Goal: Transaction & Acquisition: Book appointment/travel/reservation

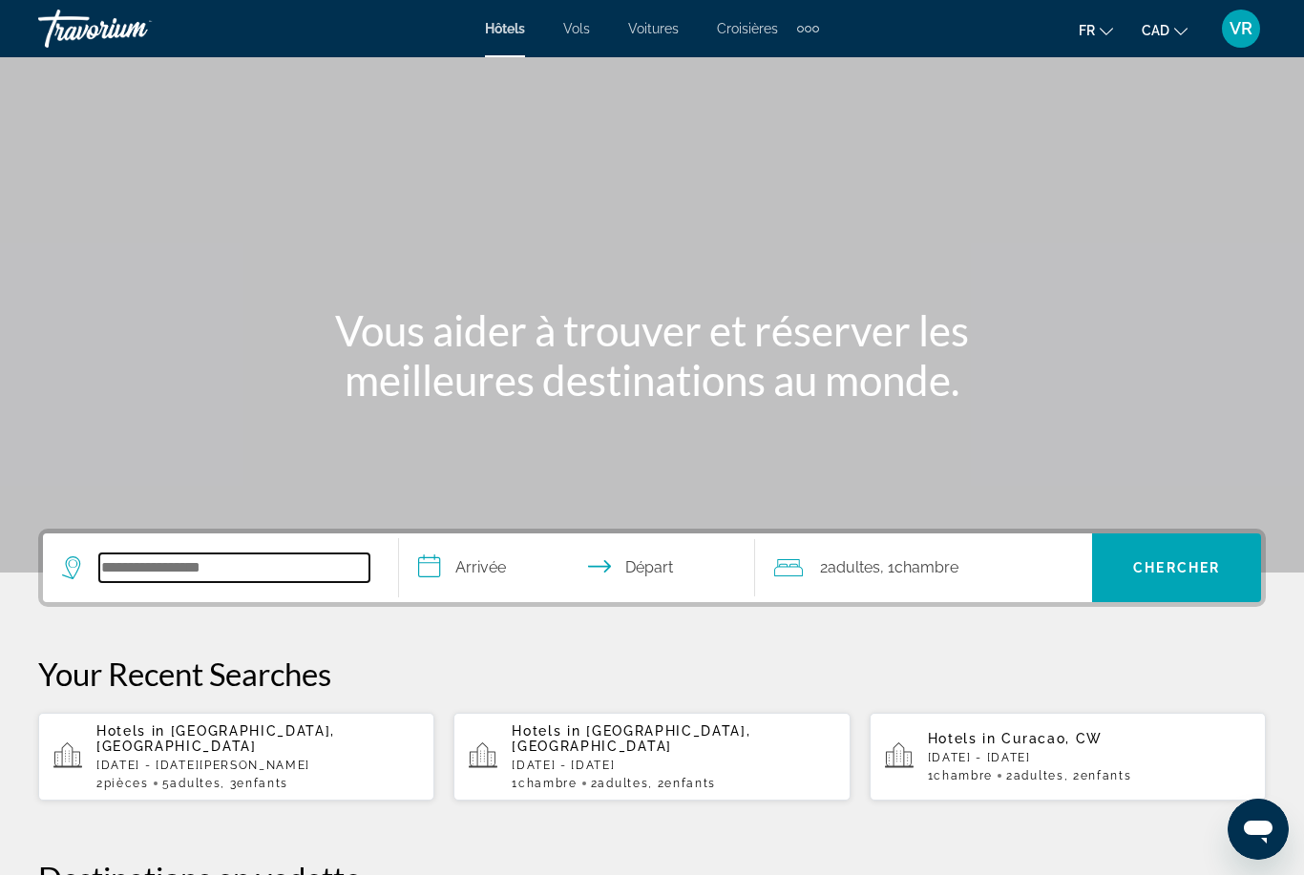
click at [273, 554] on input "Search hotel destination" at bounding box center [234, 568] width 270 height 29
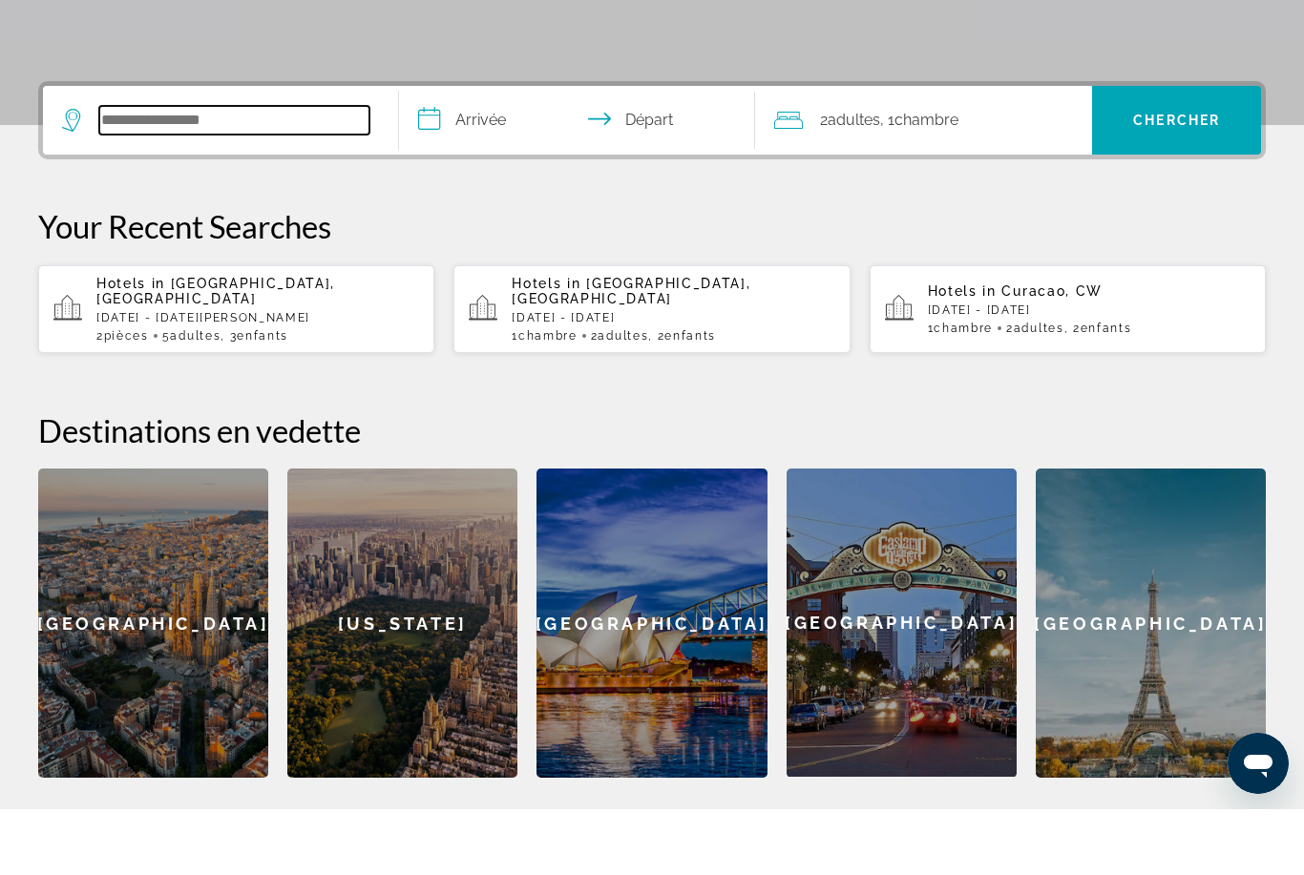
scroll to position [401, 0]
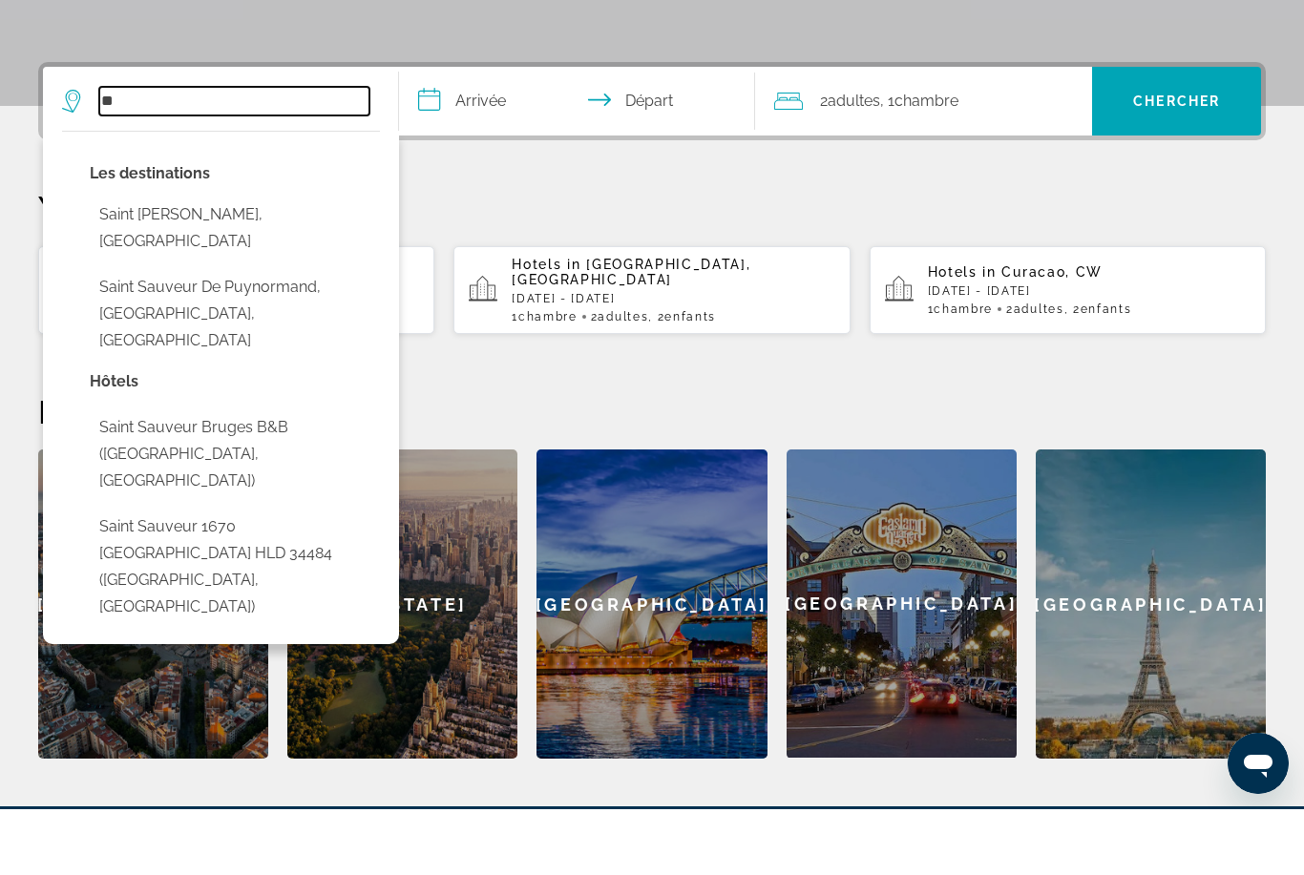
type input "*"
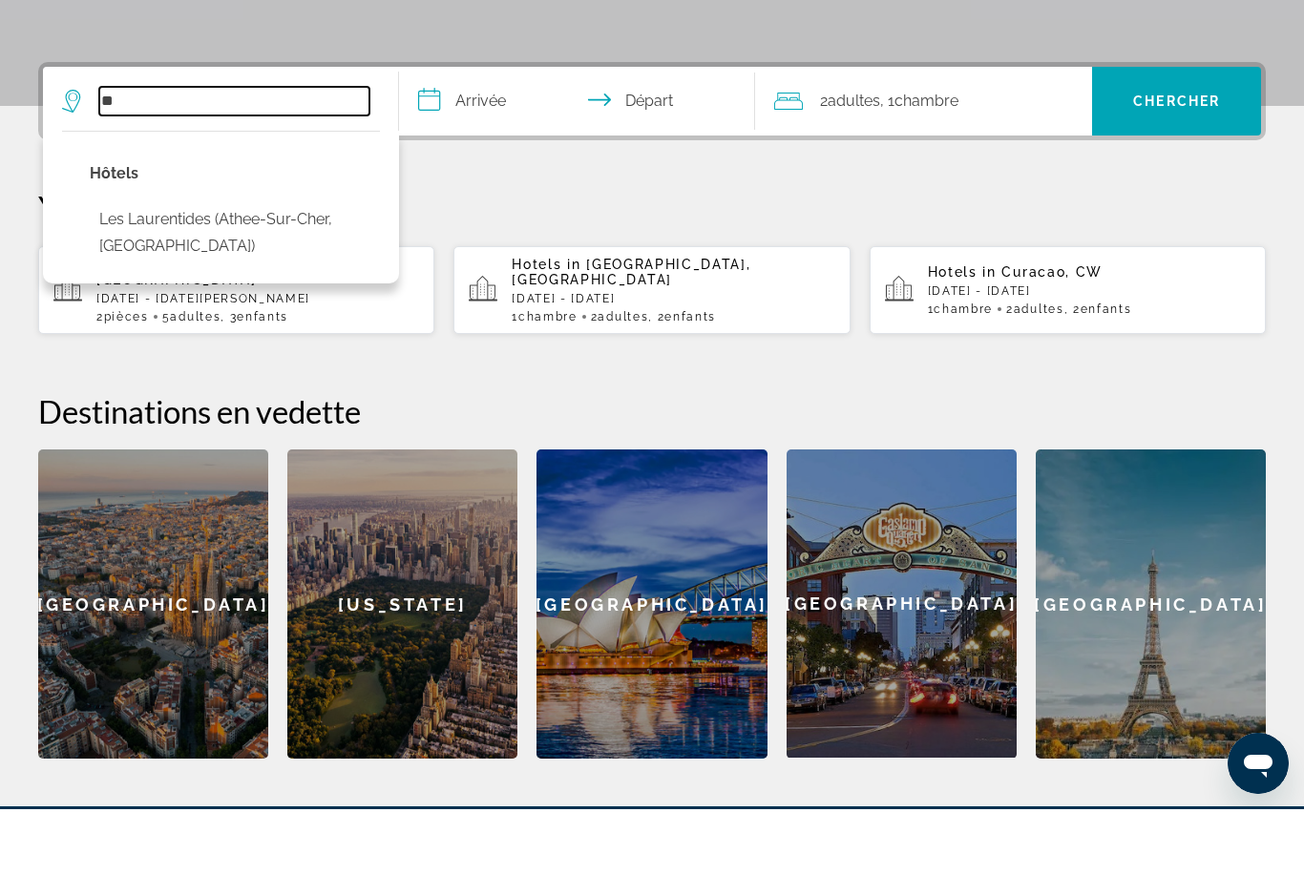
type input "*"
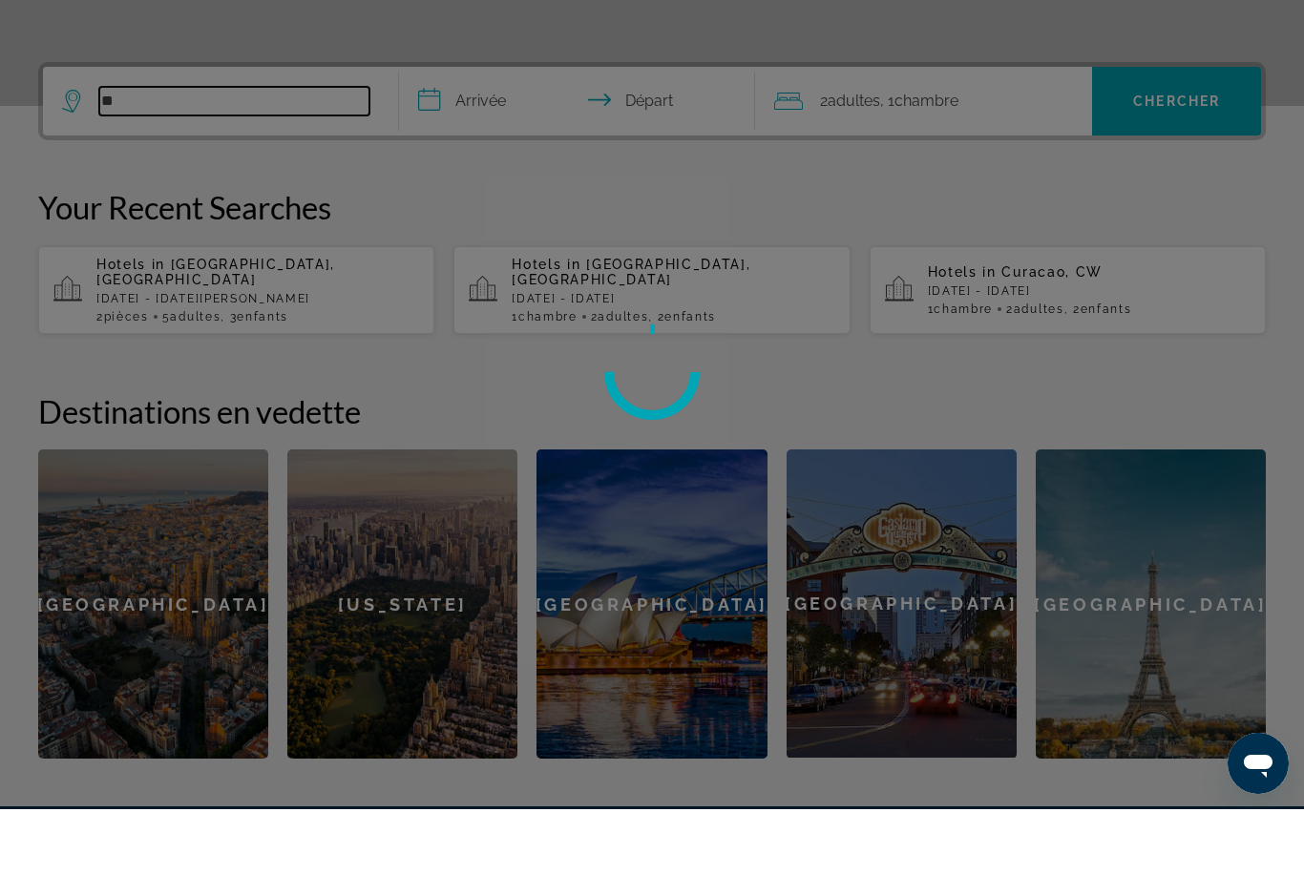
type input "*"
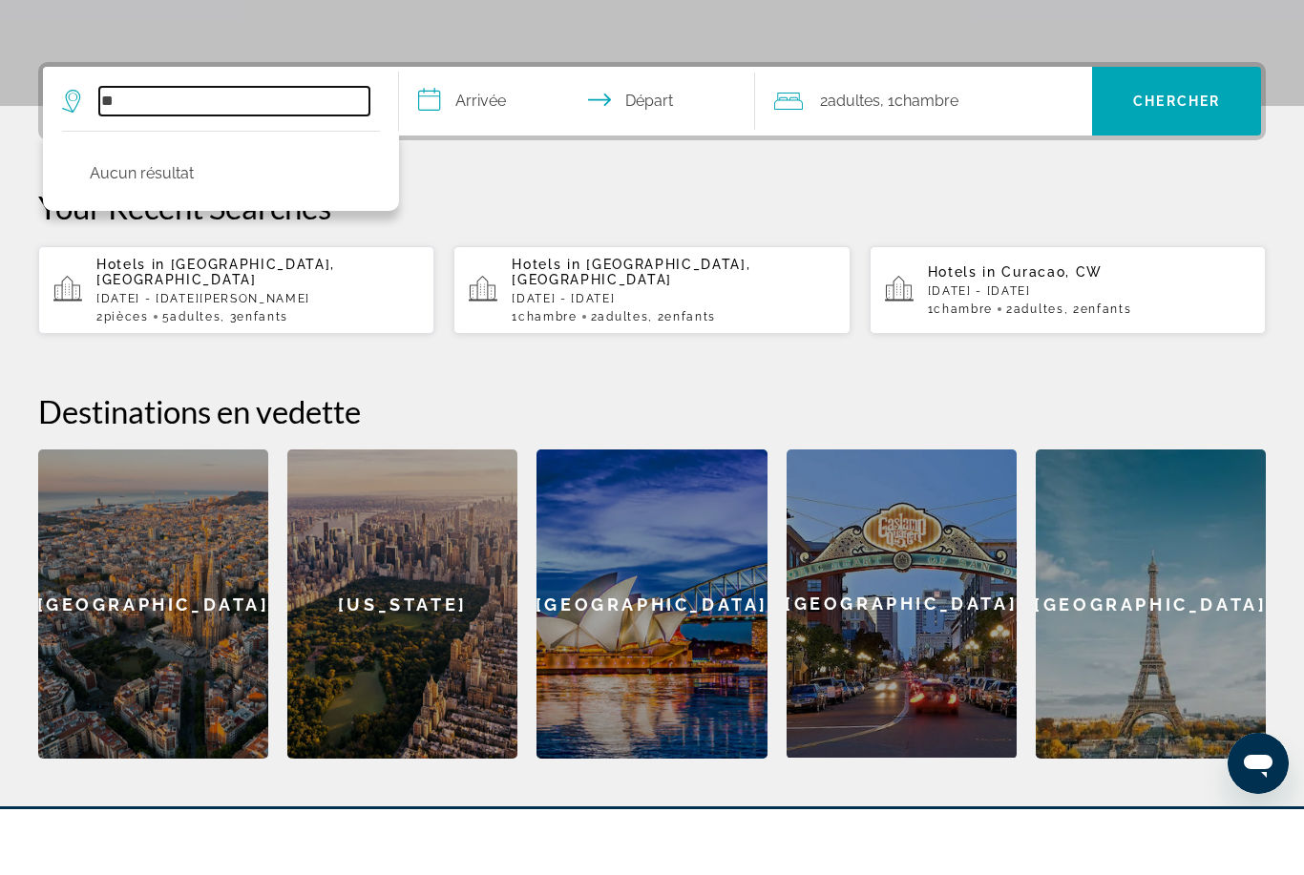
type input "*"
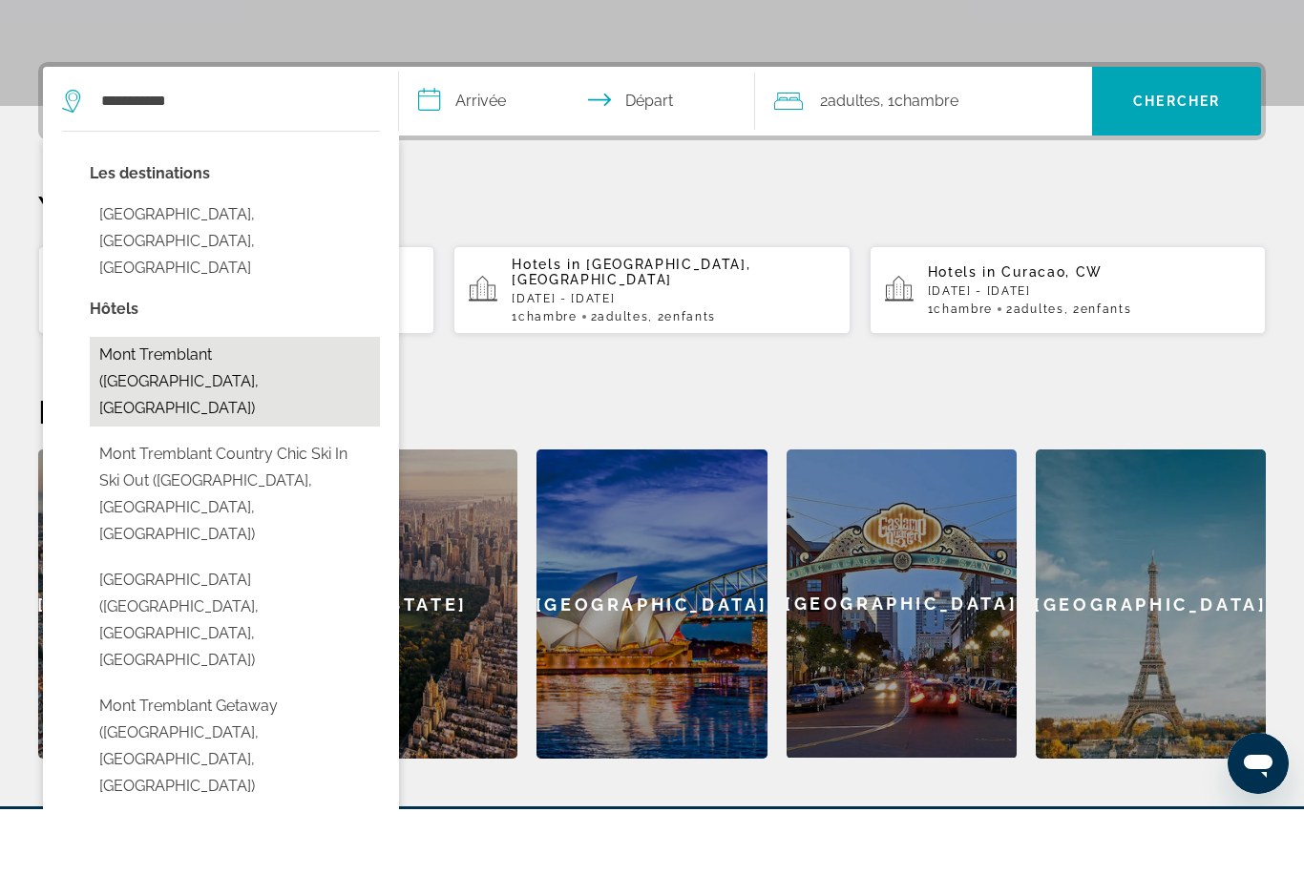
click at [306, 403] on button "Mont Tremblant ([GEOGRAPHIC_DATA], [GEOGRAPHIC_DATA])" at bounding box center [235, 448] width 290 height 90
type input "**********"
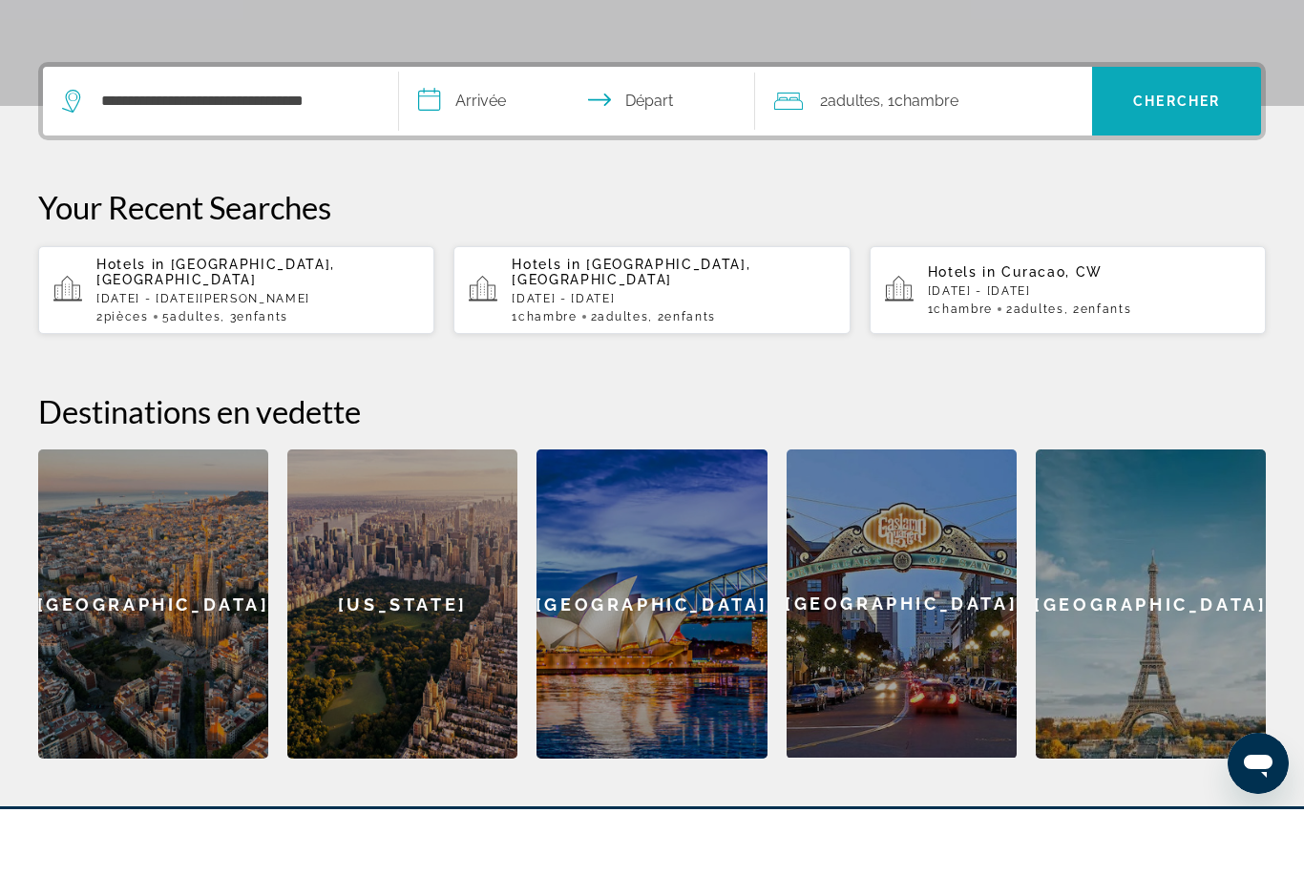
click at [1219, 159] on span "Chercher" at bounding box center [1176, 166] width 87 height 15
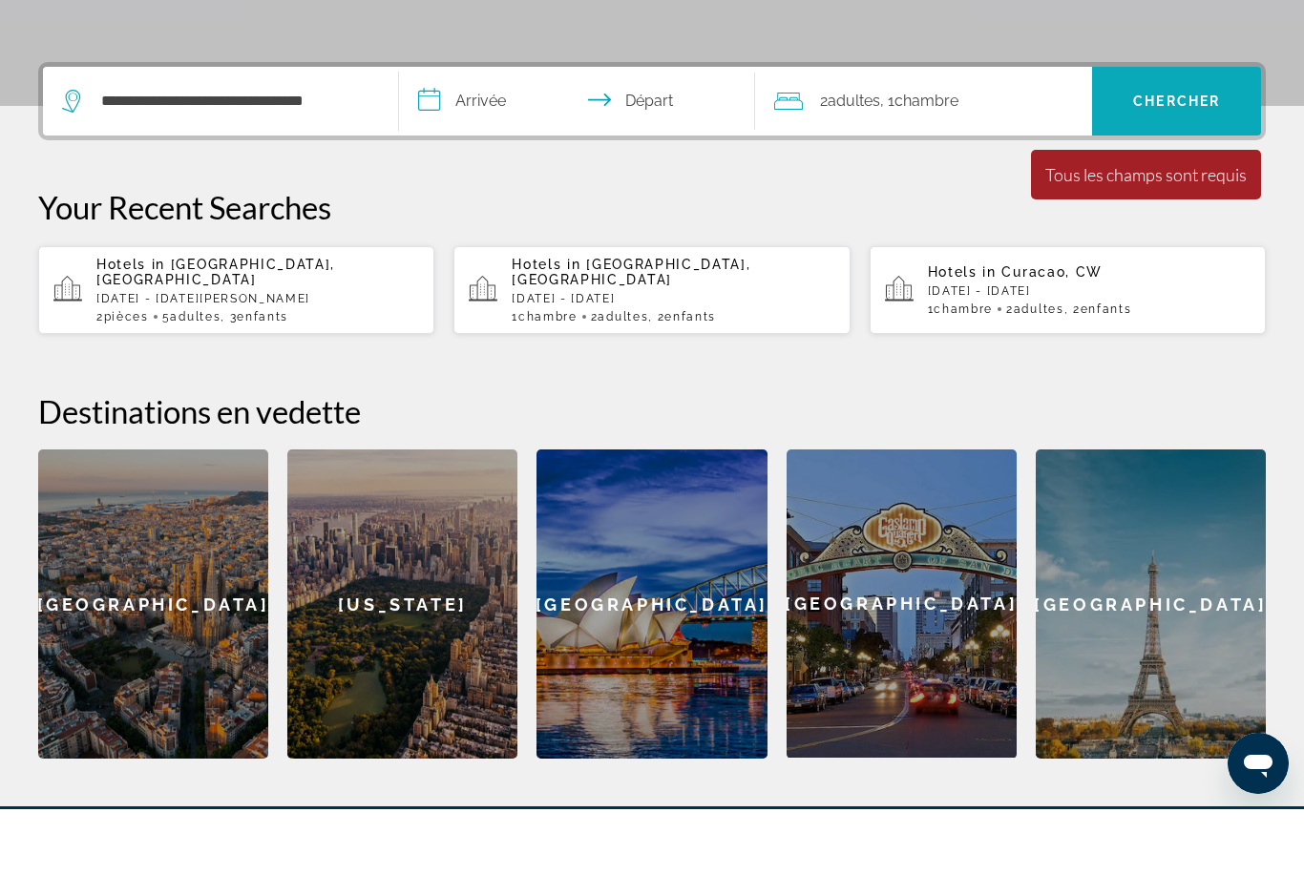
scroll to position [467, 0]
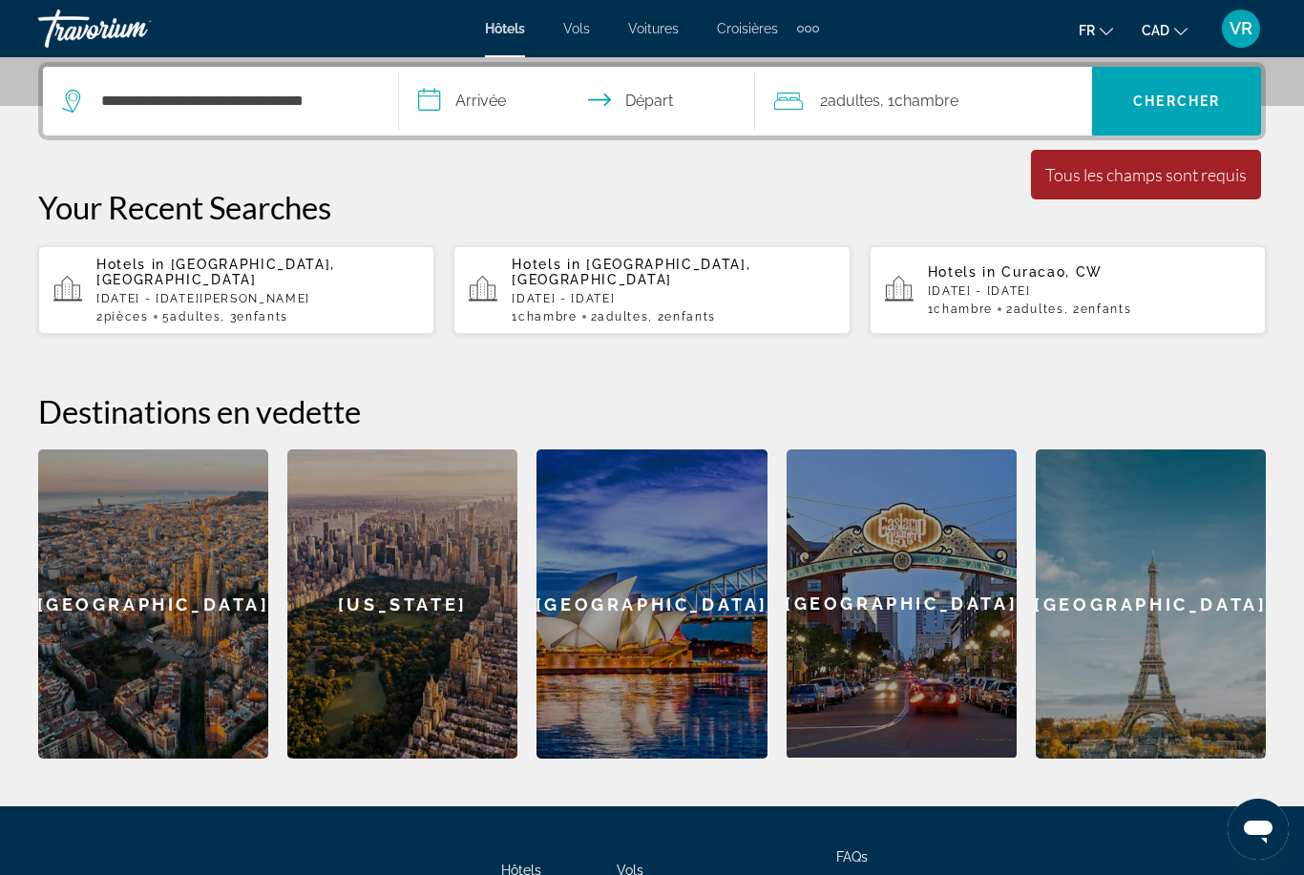
click at [507, 103] on input "**********" at bounding box center [581, 104] width 364 height 74
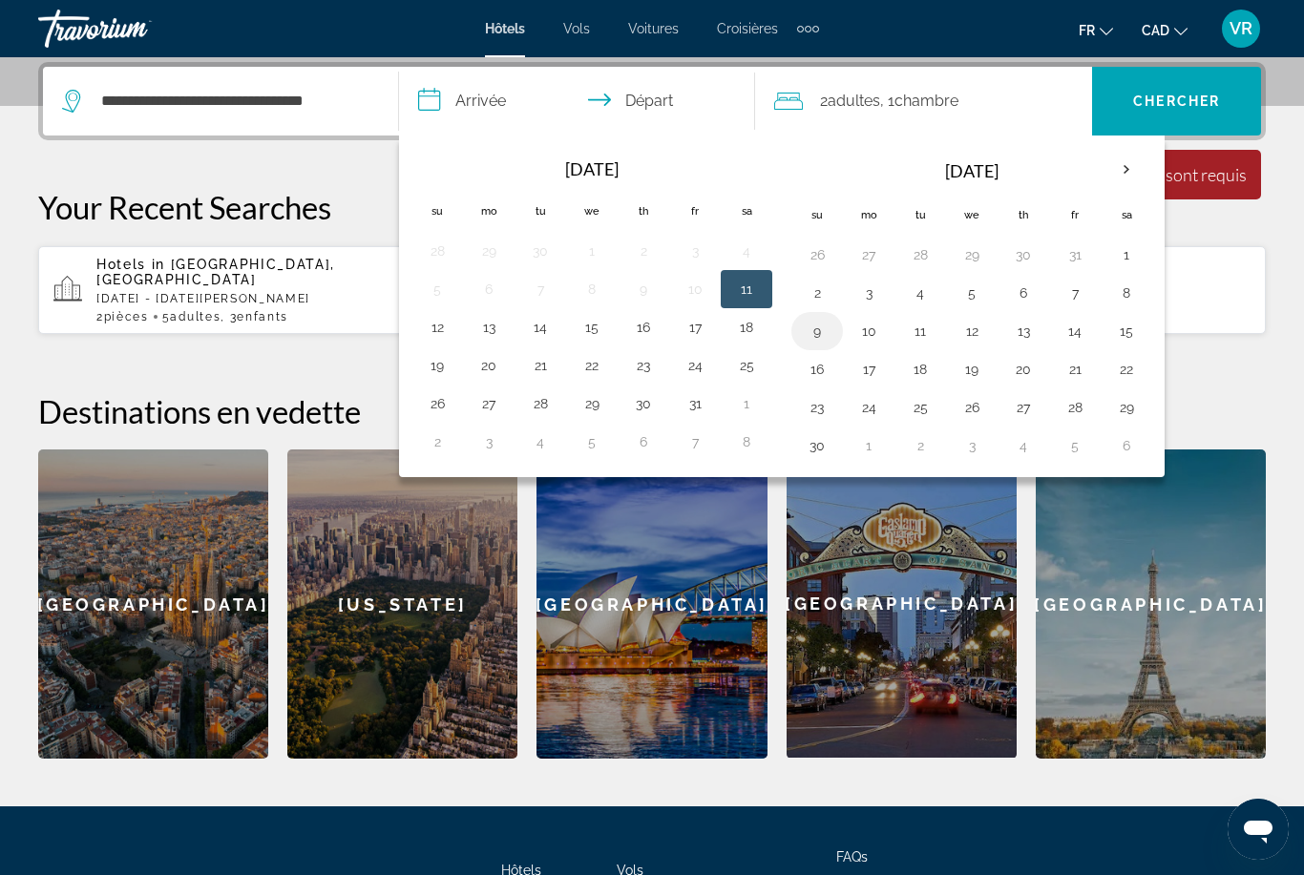
click at [815, 325] on button "9" at bounding box center [817, 331] width 31 height 27
click at [976, 404] on button "26" at bounding box center [972, 407] width 31 height 27
type input "**********"
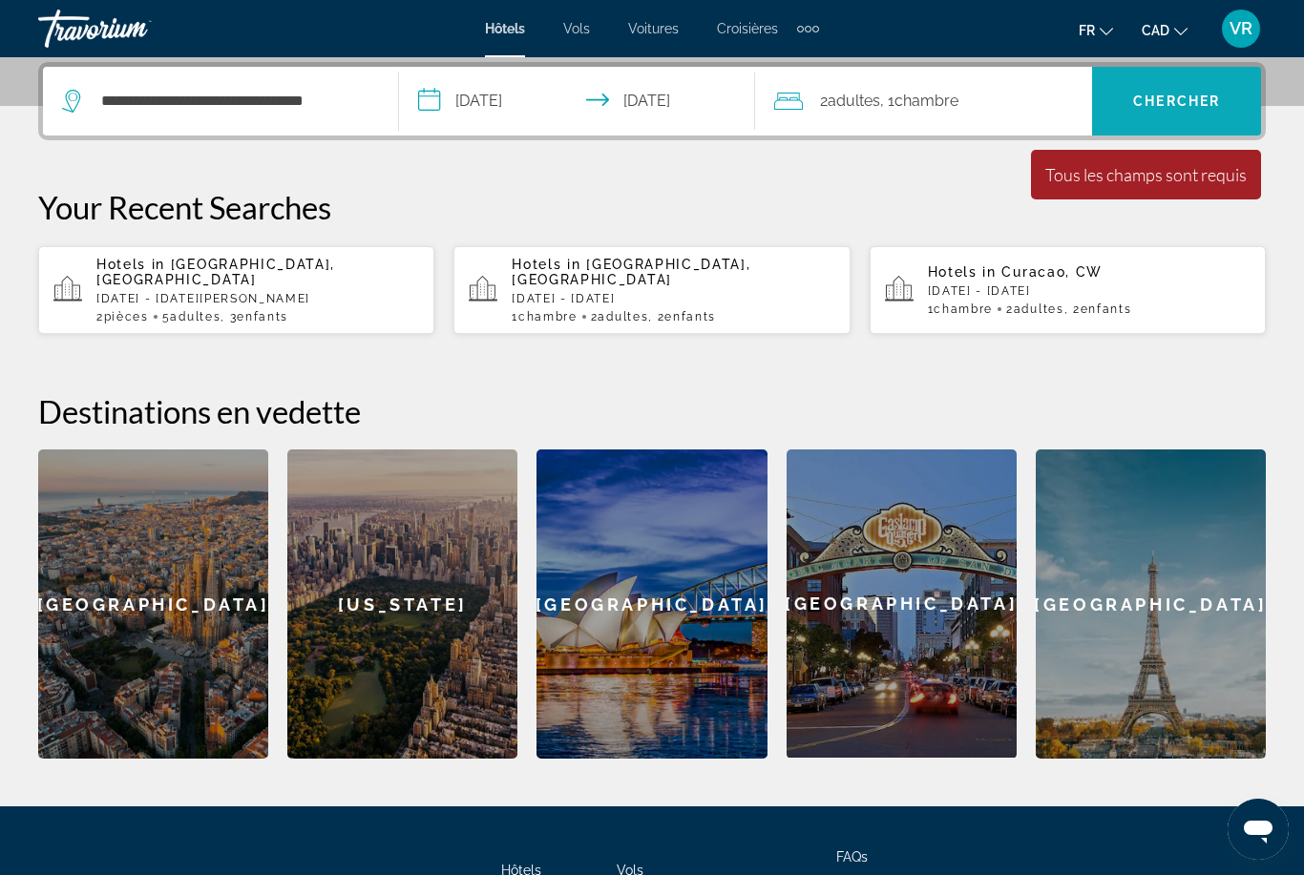
click at [1232, 85] on span "Search" at bounding box center [1176, 101] width 169 height 46
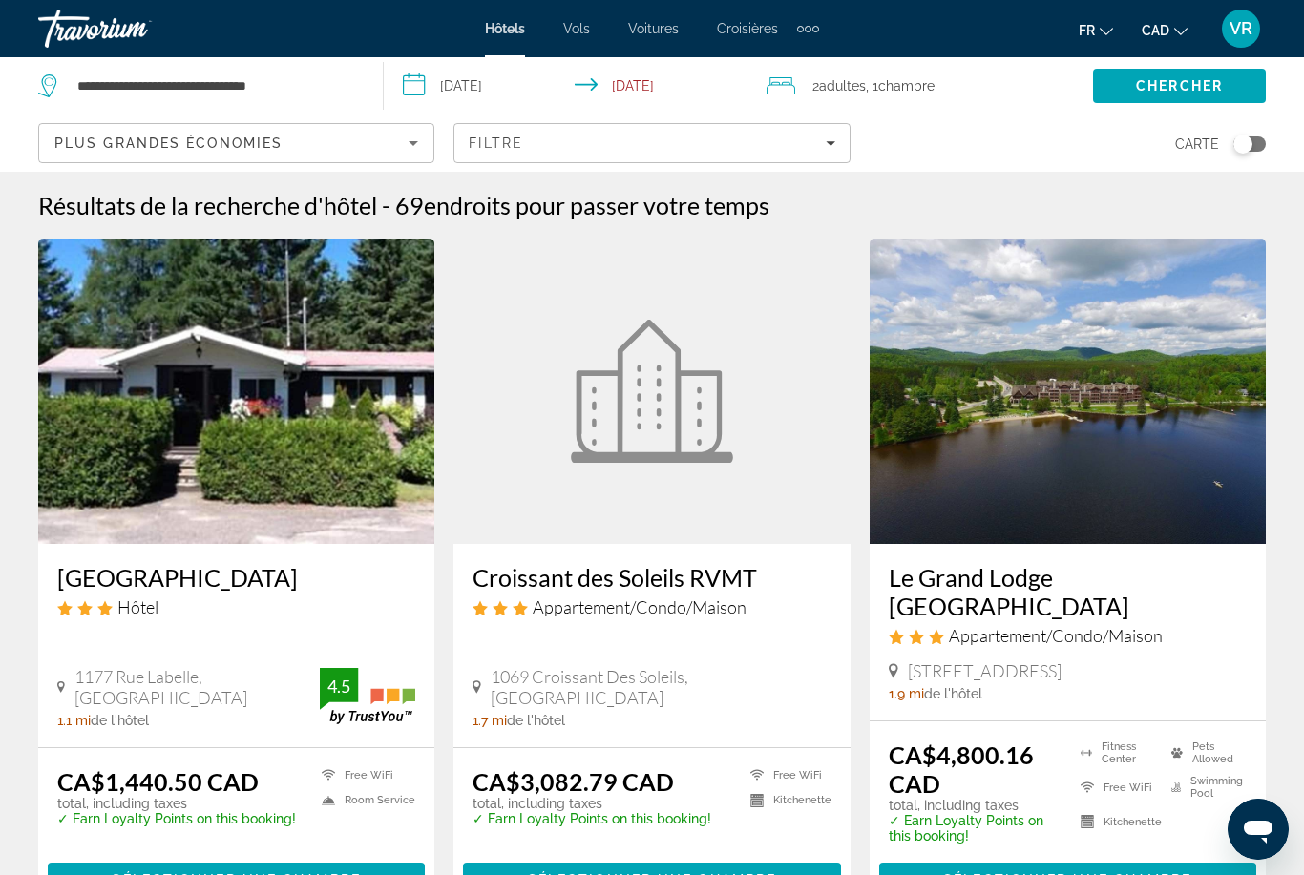
click at [1257, 137] on div "Toggle map" at bounding box center [1250, 144] width 32 height 15
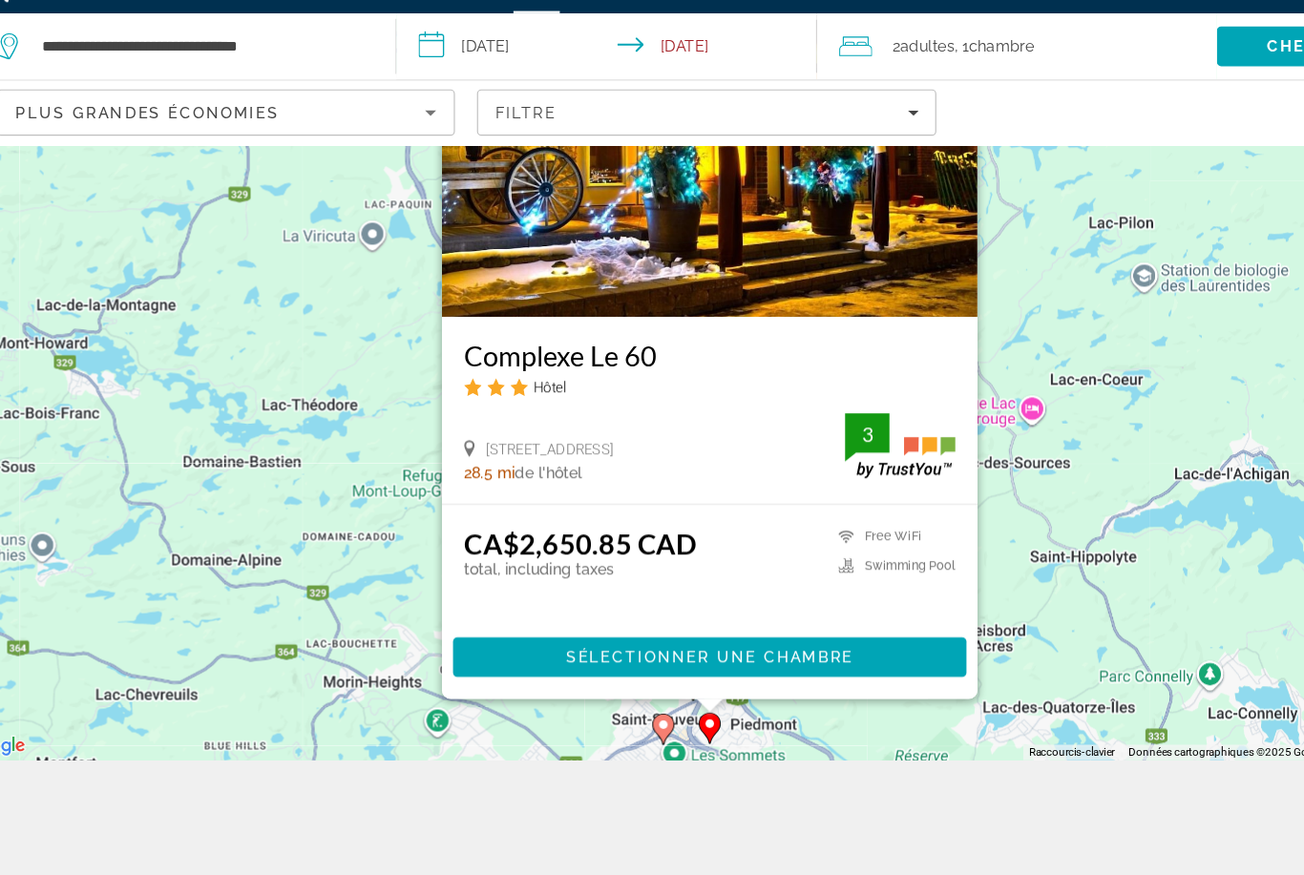
scroll to position [171, 0]
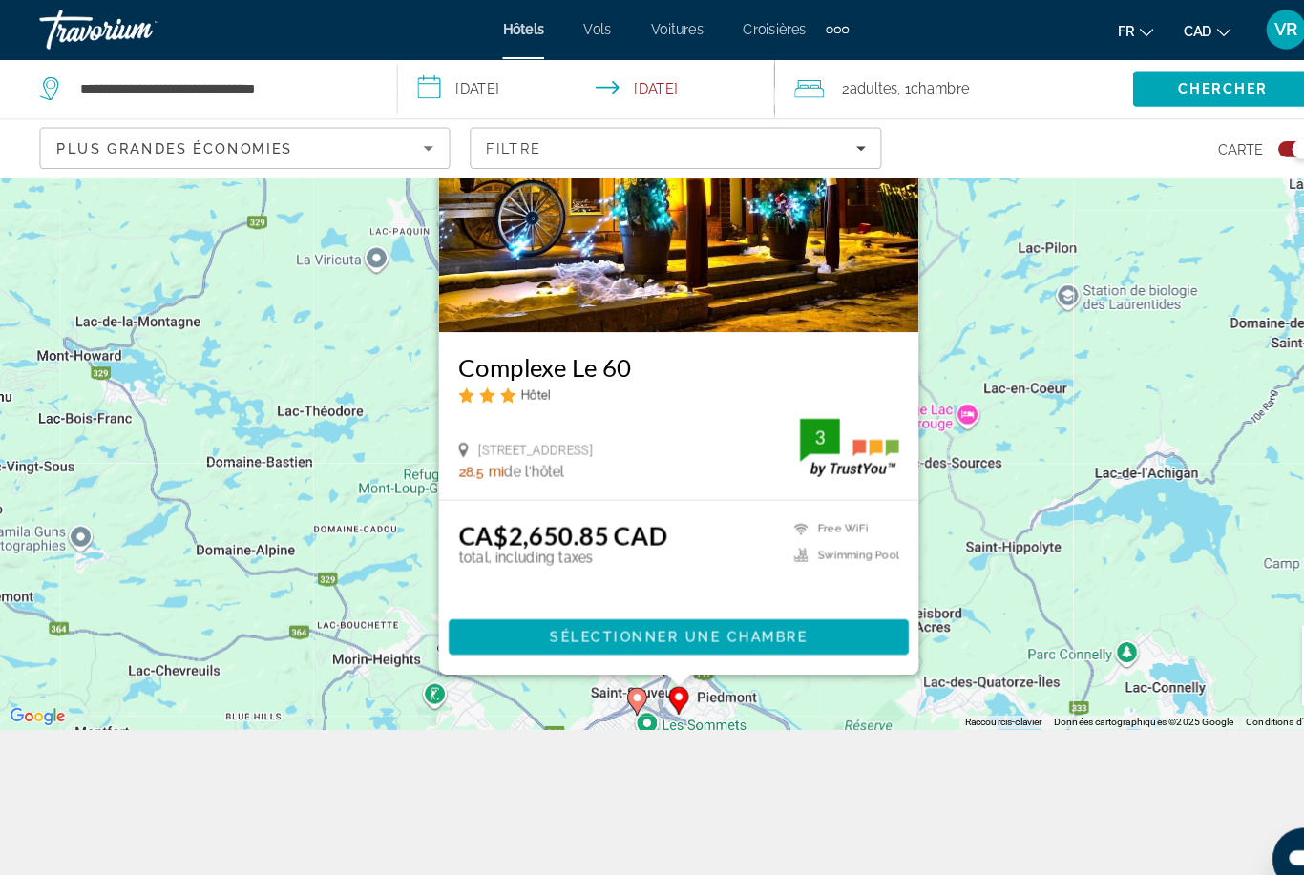
click at [797, 705] on div "Pour activer le glissement du marqueur avec le clavier, appuyez sur Alt+Entrée.…" at bounding box center [652, 353] width 1304 height 704
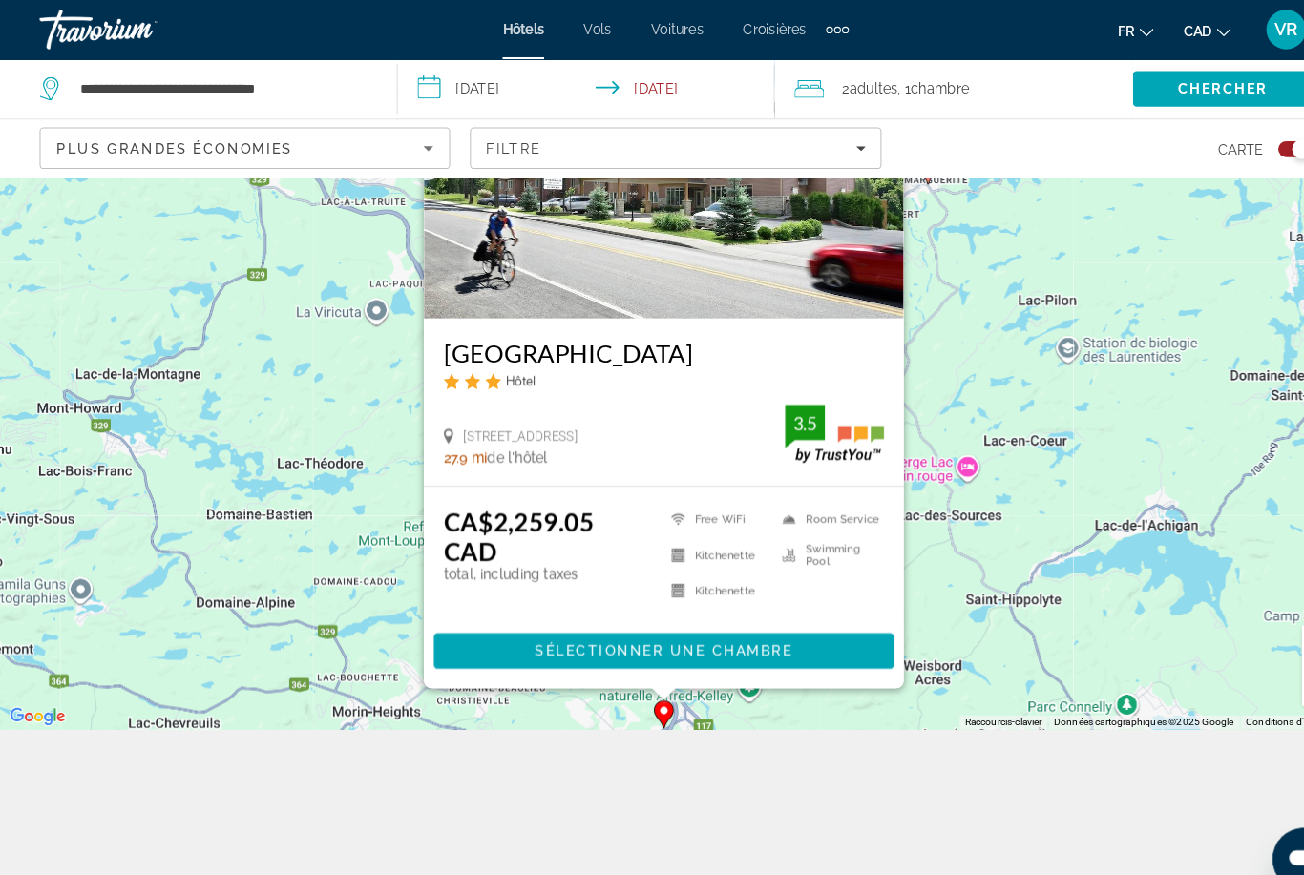
click at [610, 828] on div "**********" at bounding box center [652, 438] width 1304 height 875
click at [555, 857] on div "**********" at bounding box center [652, 438] width 1304 height 875
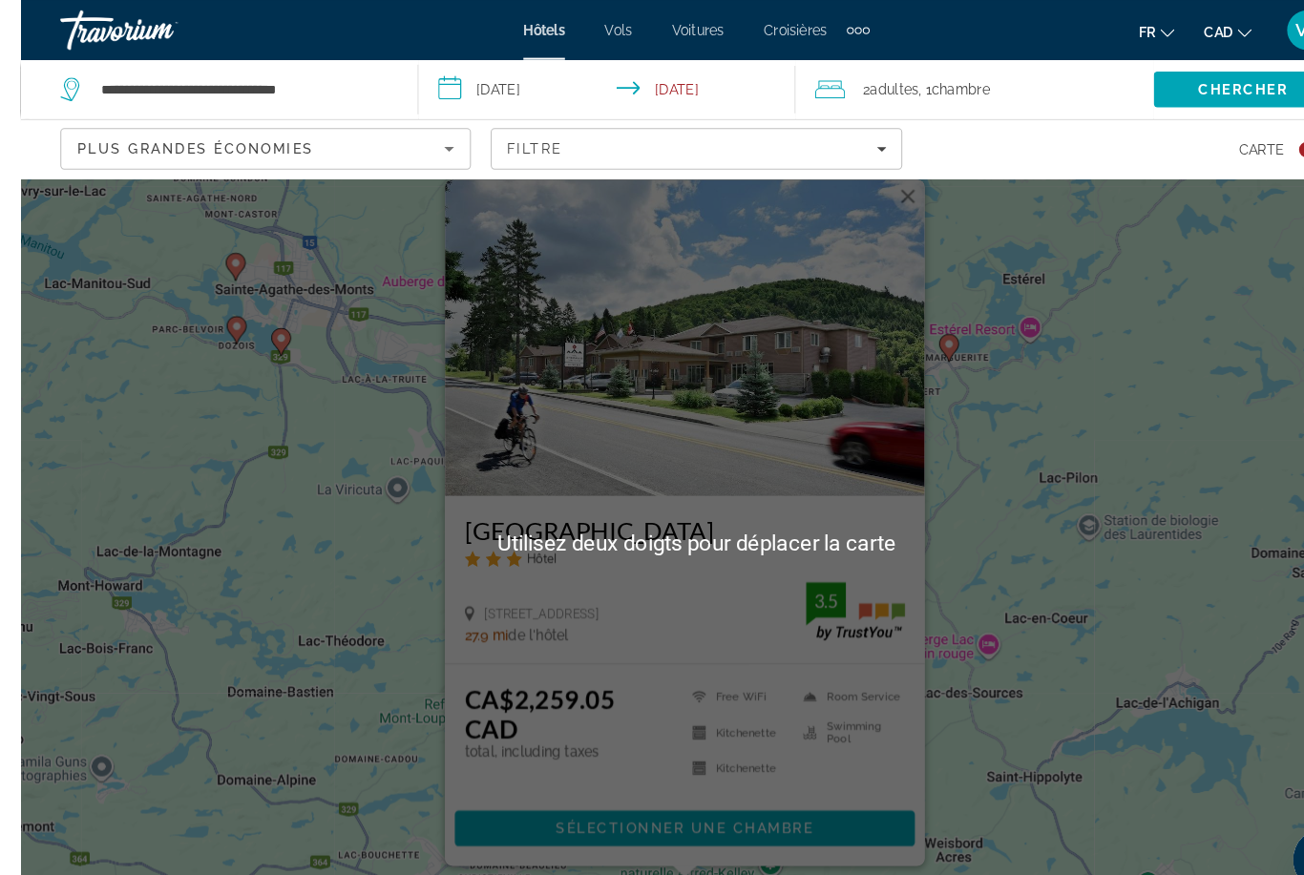
scroll to position [0, 0]
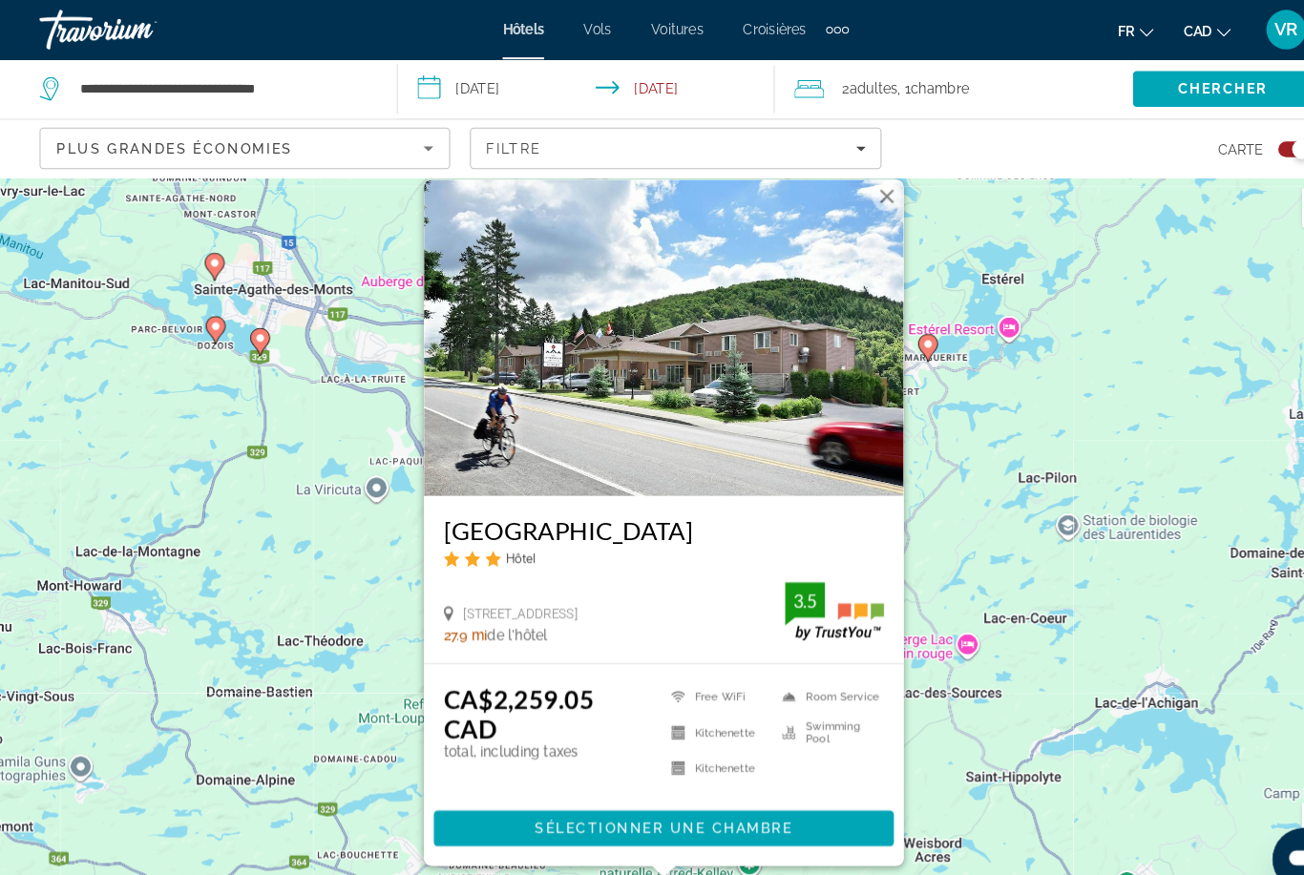
click at [856, 203] on button "Fermer" at bounding box center [856, 189] width 29 height 29
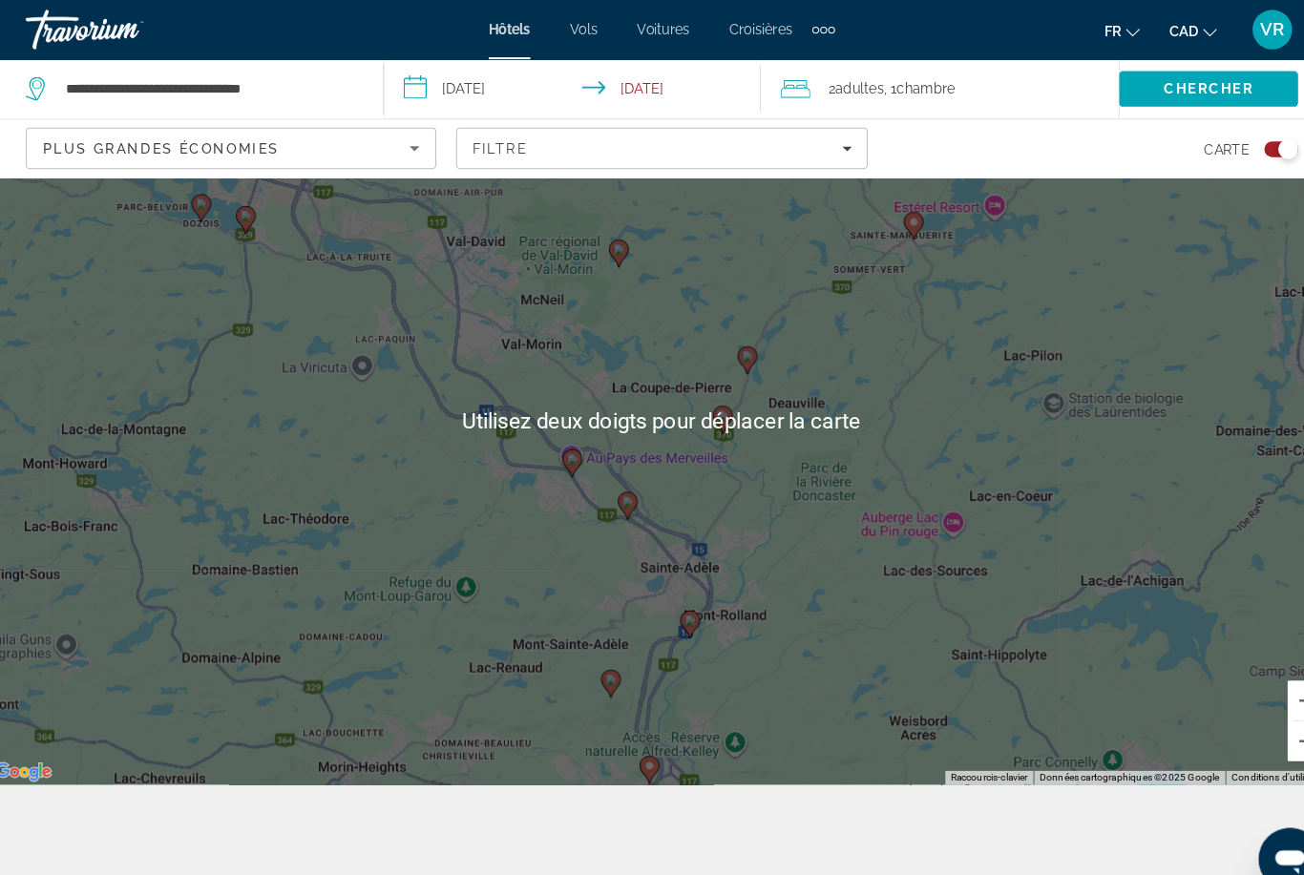
scroll to position [119, 0]
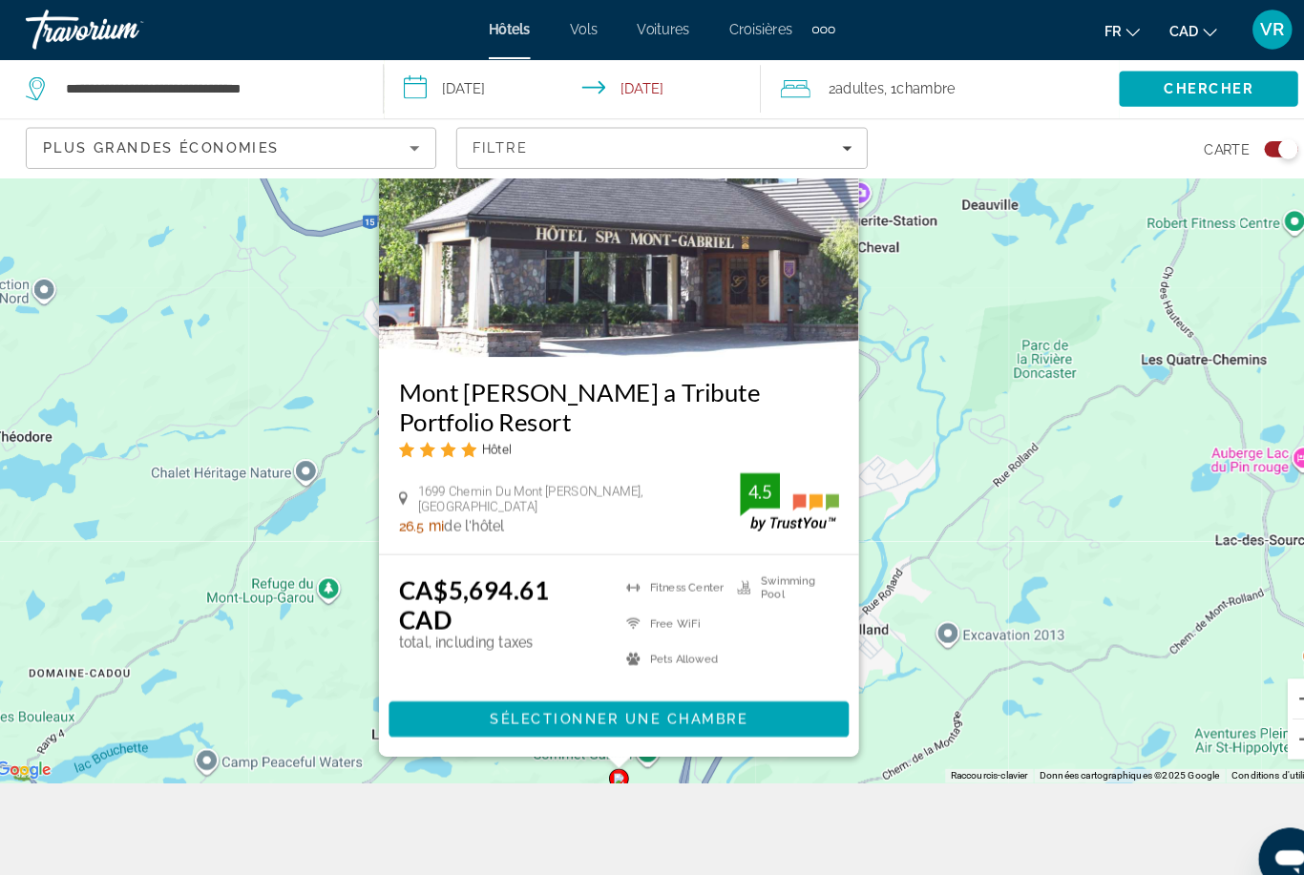
click at [1042, 500] on div "Pour activer le glissement du marqueur avec le clavier, appuyez sur Alt+Entrée.…" at bounding box center [652, 405] width 1304 height 704
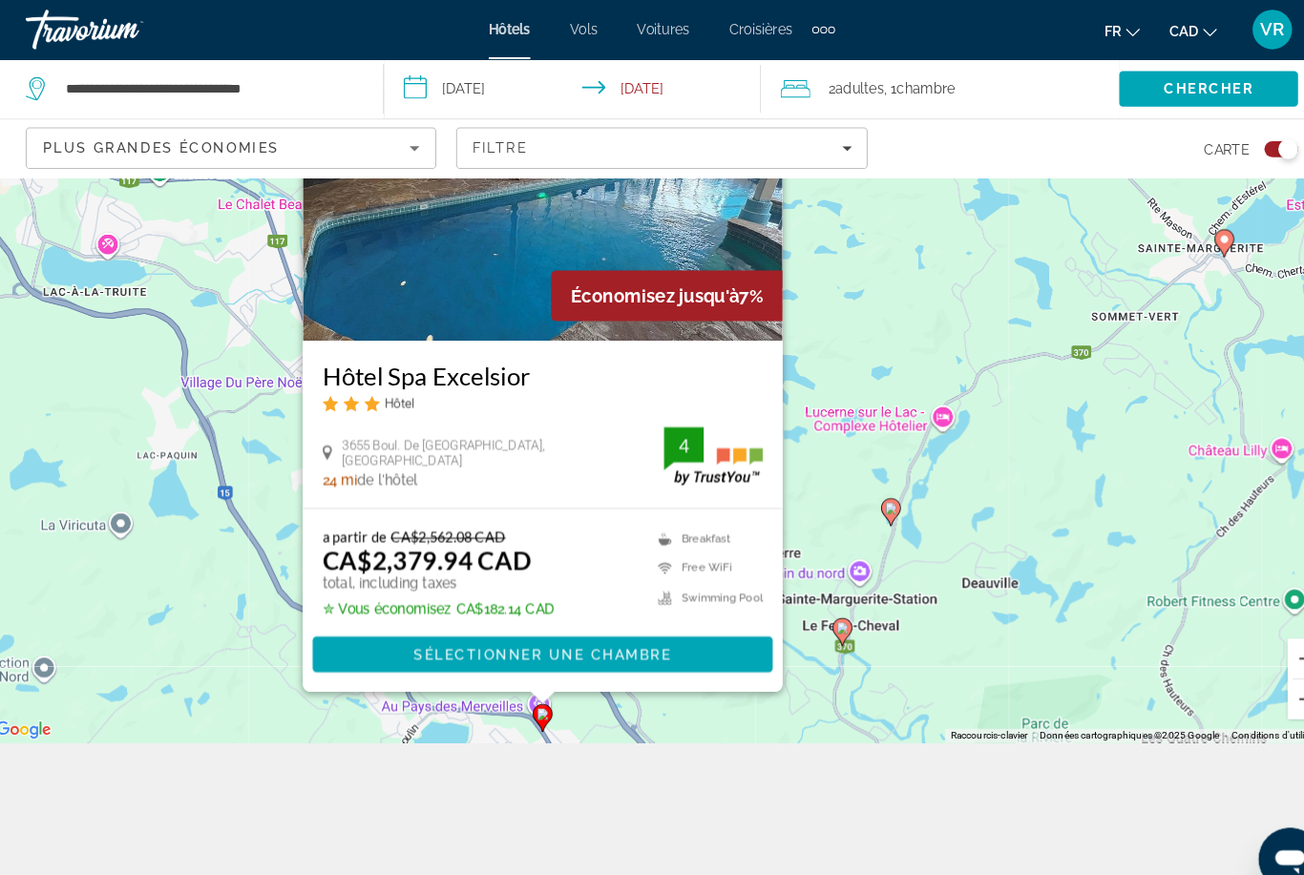
scroll to position [159, 0]
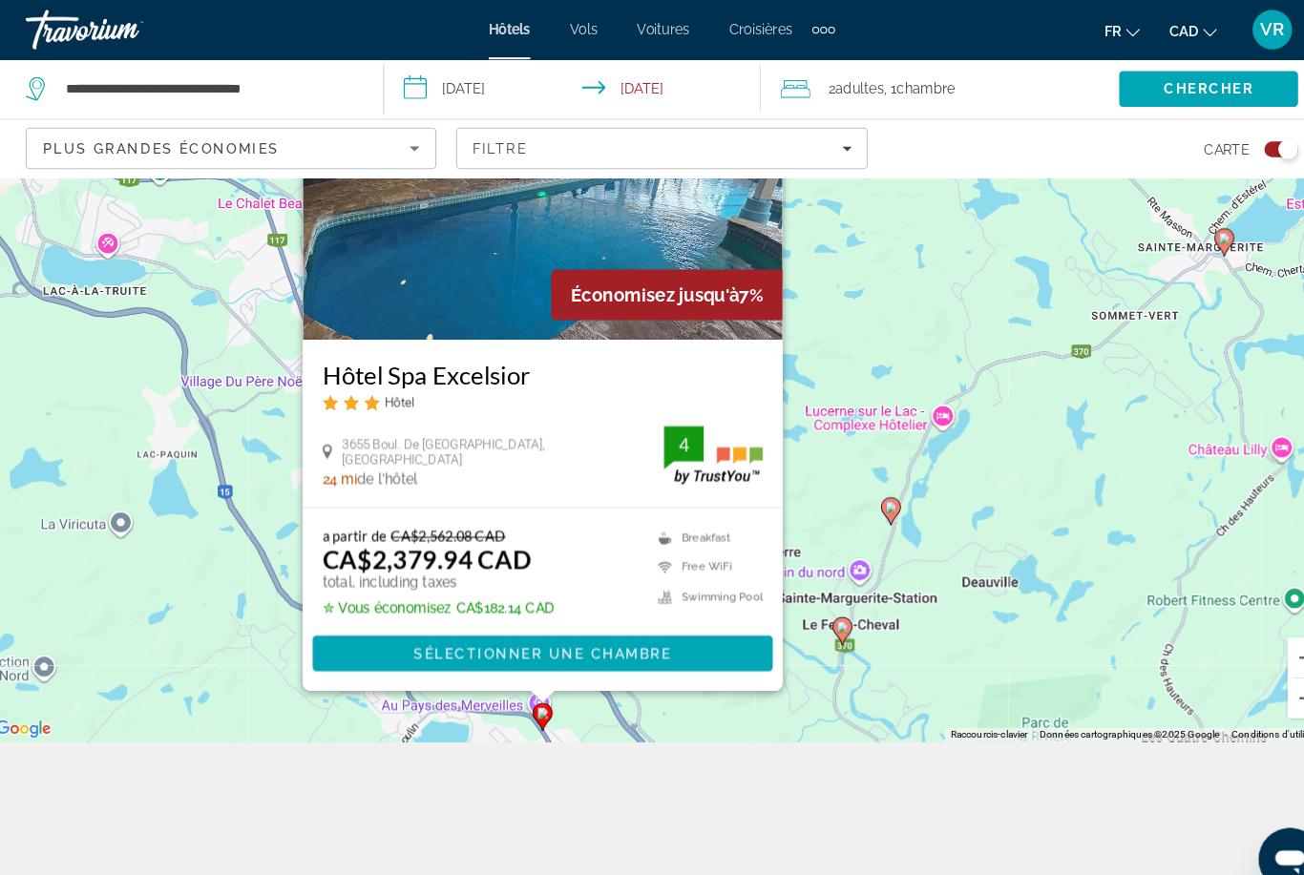
click at [876, 592] on div "Pour activer le glissement du marqueur avec le clavier, appuyez sur Alt+Entrée.…" at bounding box center [652, 364] width 1304 height 704
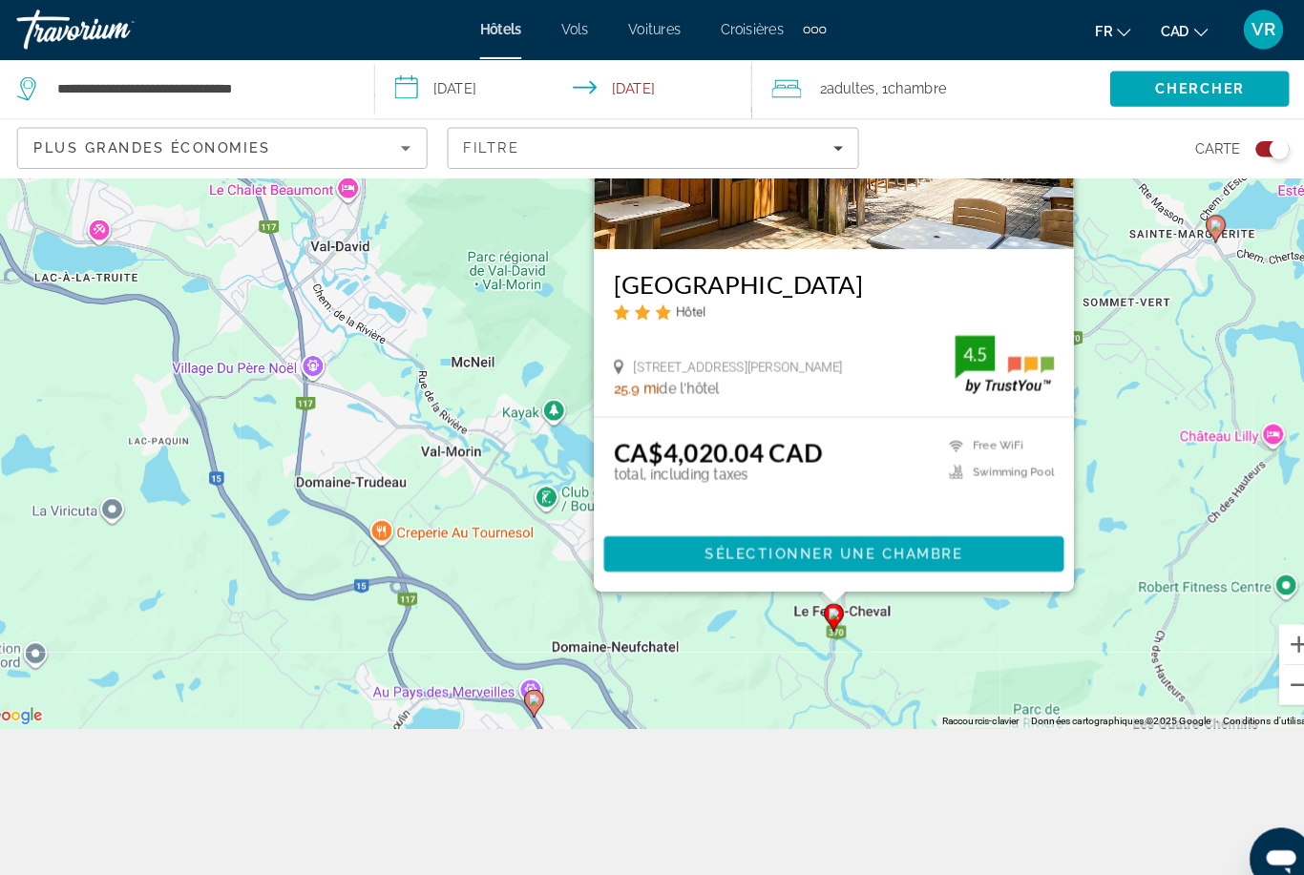
scroll to position [171, 0]
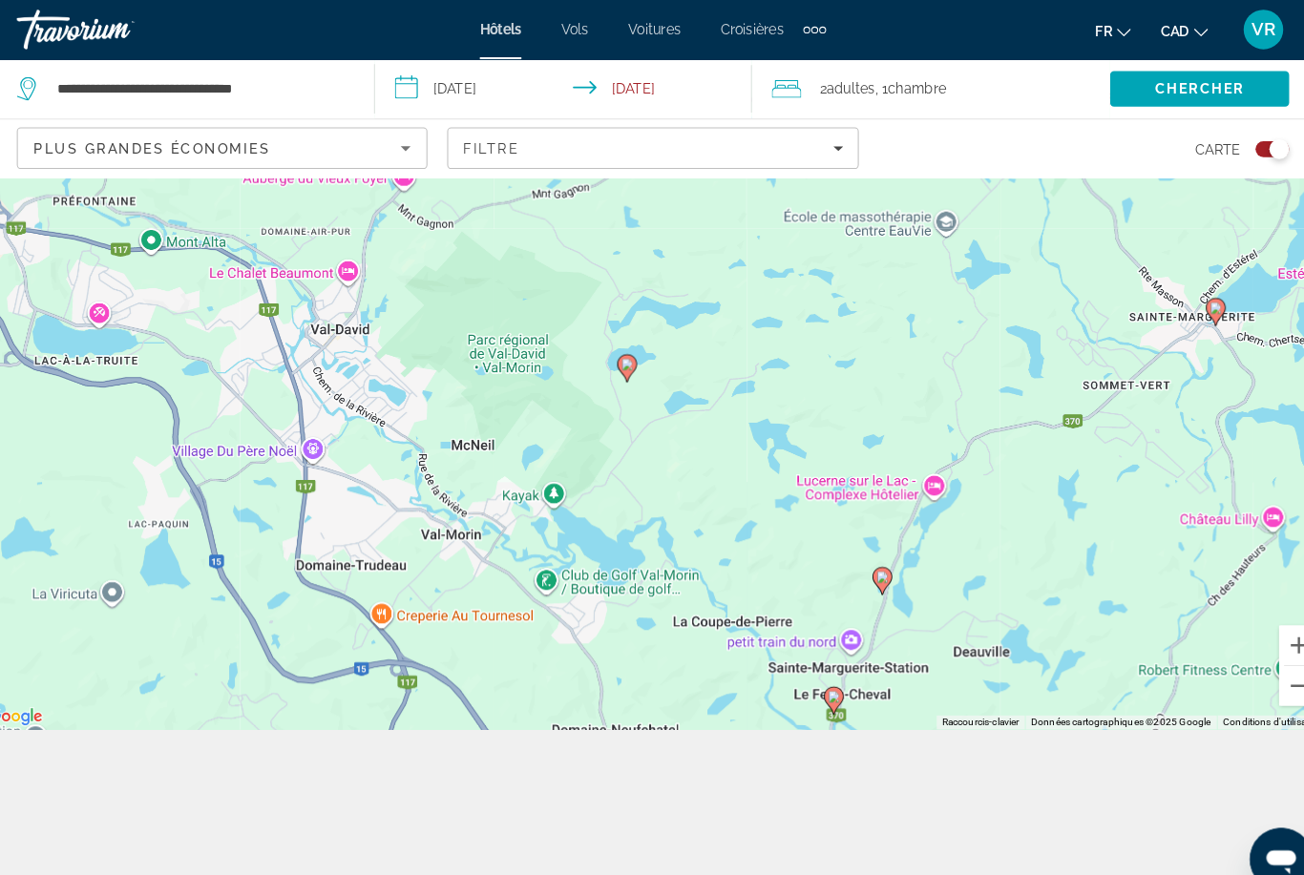
click at [1147, 467] on div "Pour activer le glissement du marqueur avec le clavier, appuyez sur Alt+Entrée.…" at bounding box center [652, 353] width 1304 height 704
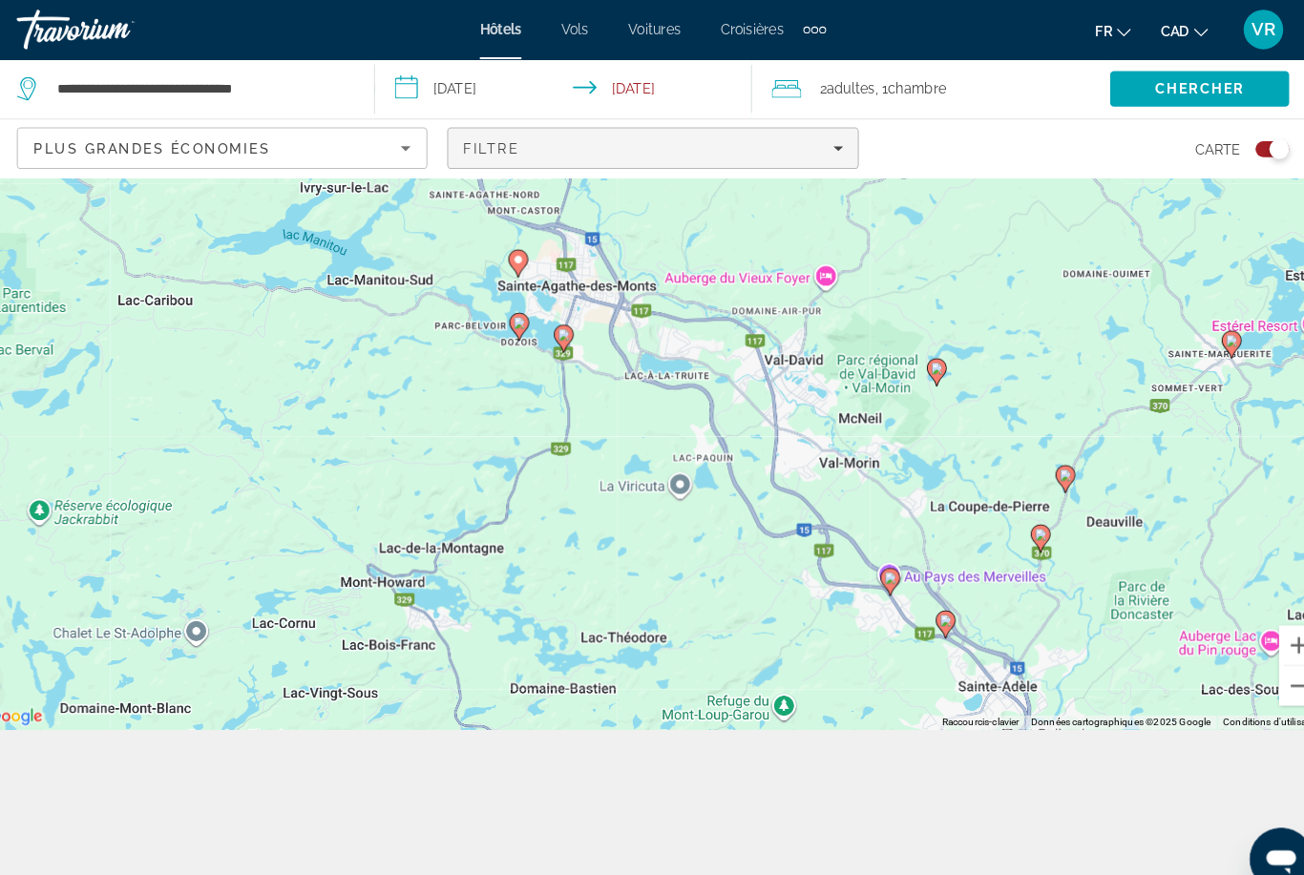
click at [826, 143] on icon "Filters" at bounding box center [831, 143] width 10 height 5
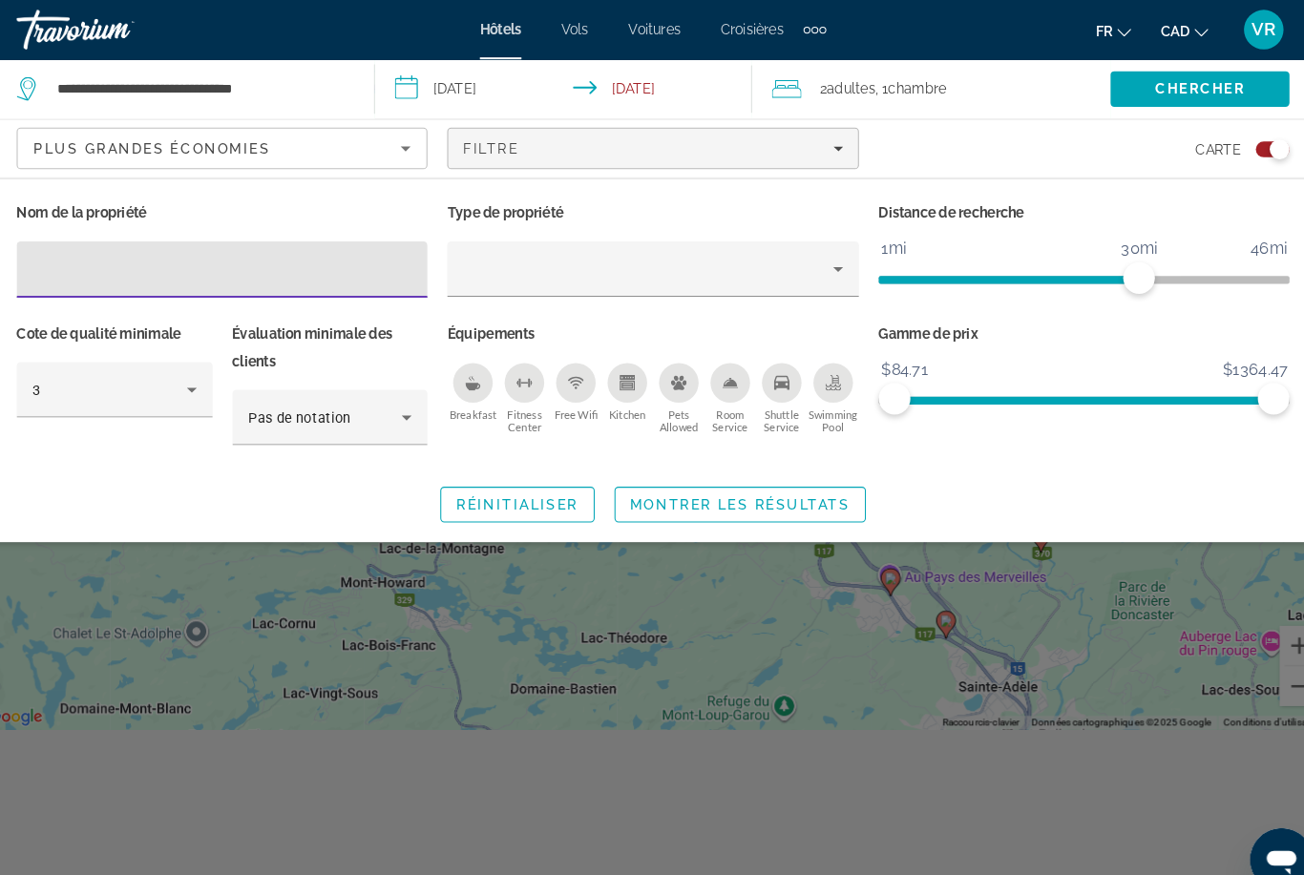
click at [669, 369] on icon "Pets Allowed" at bounding box center [676, 369] width 15 height 13
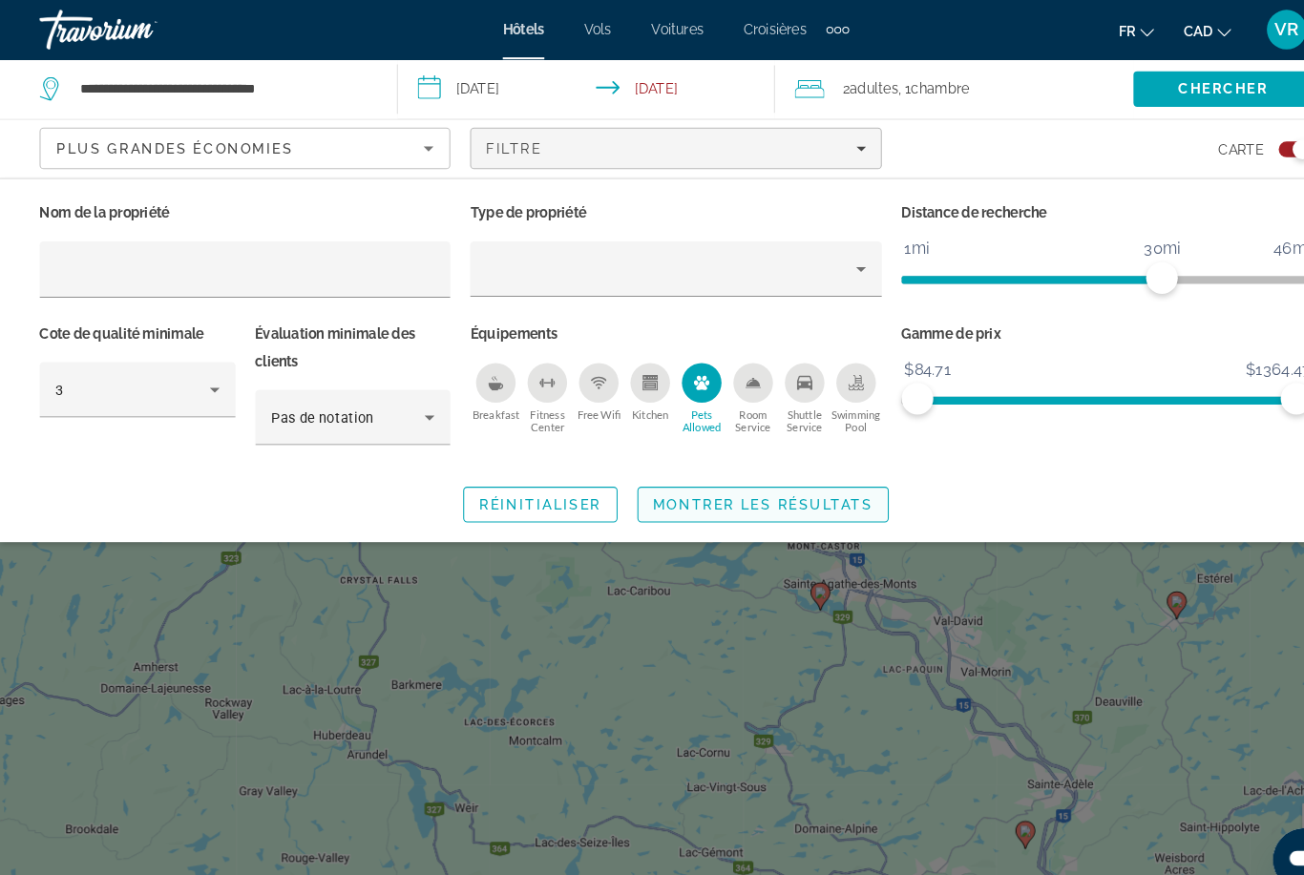
click at [778, 479] on span "Montrer les résultats" at bounding box center [736, 486] width 212 height 15
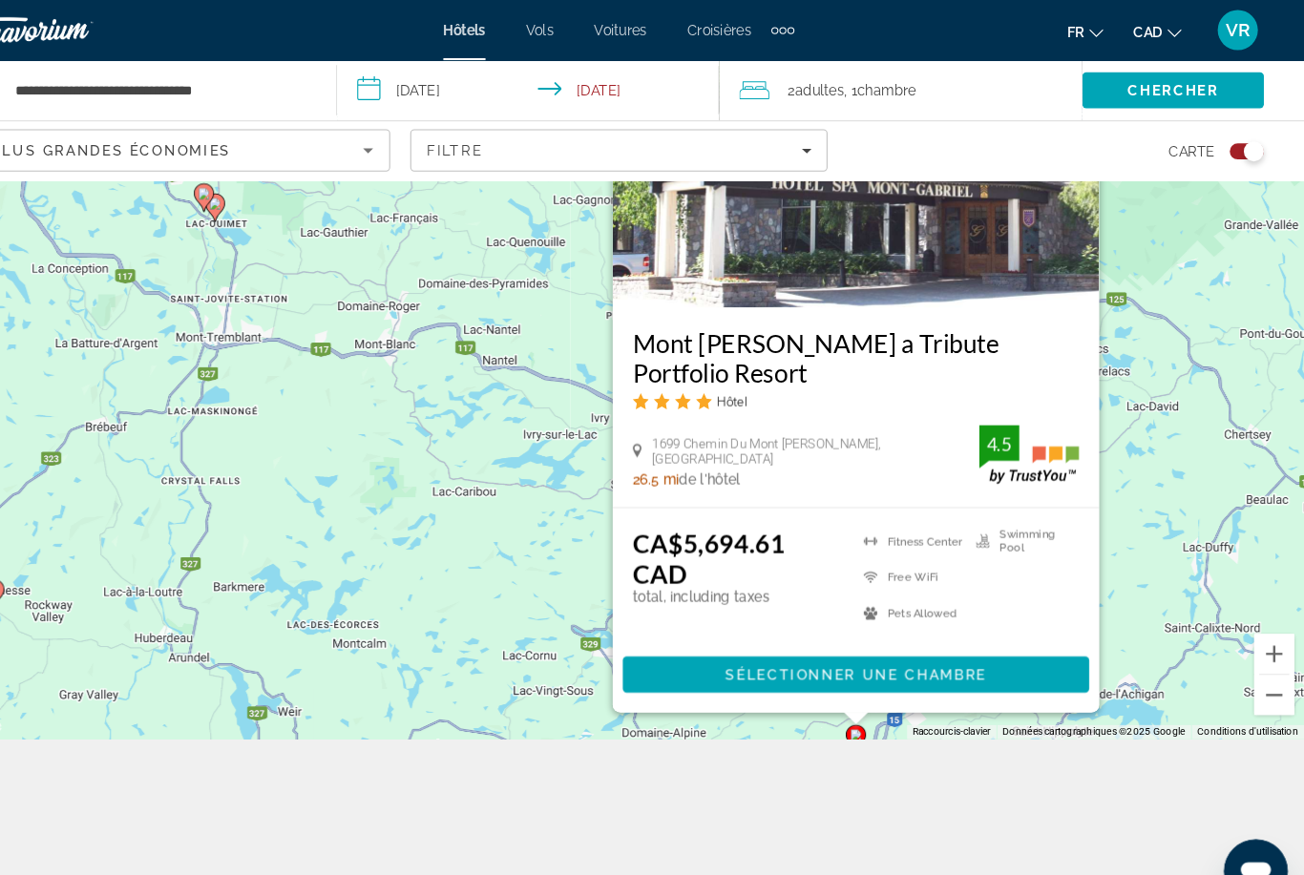
scroll to position [217, 0]
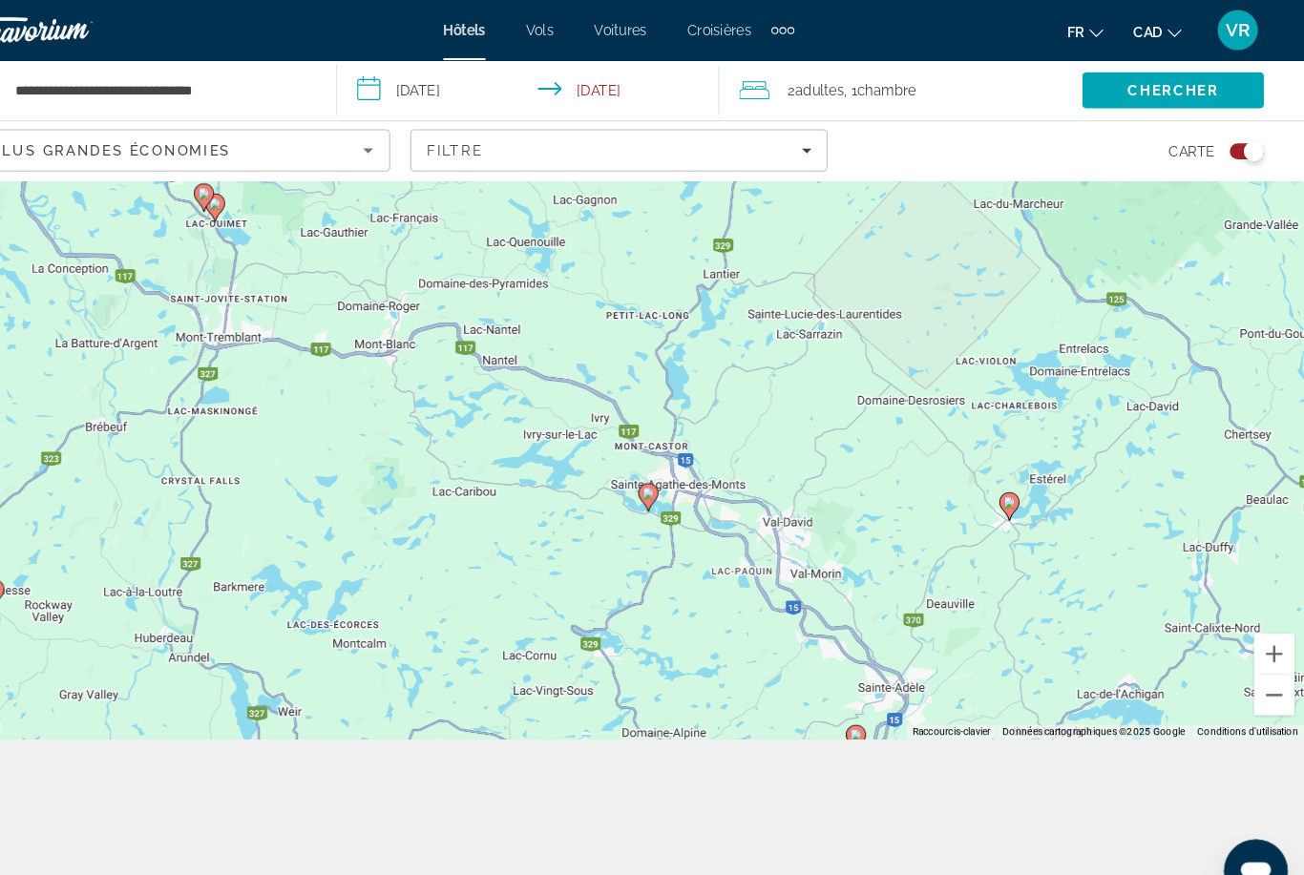
click at [1115, 573] on div "Pour activer le glissement du marqueur avec le clavier, appuyez sur Alt+Entrée.…" at bounding box center [652, 352] width 1304 height 704
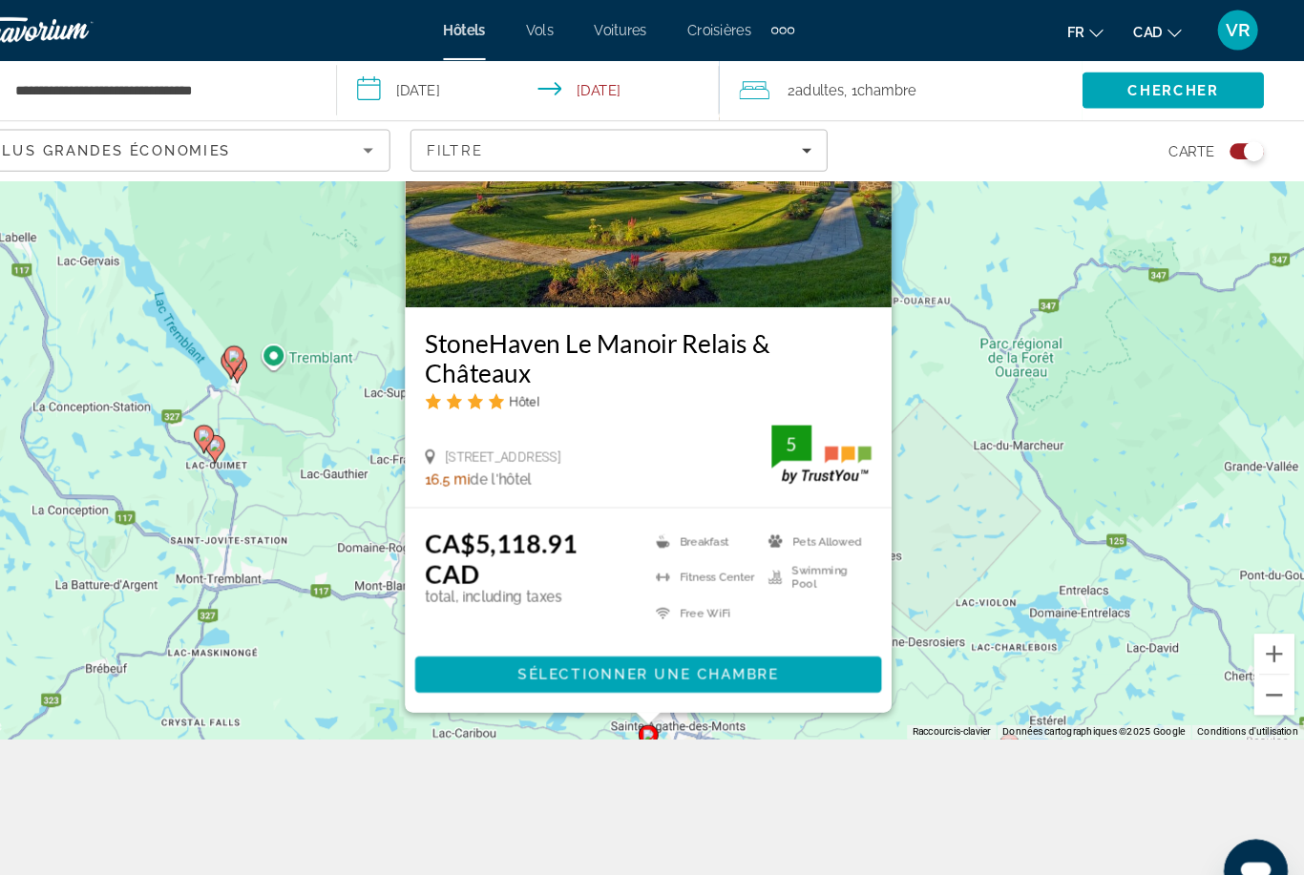
click at [961, 613] on div "Pour activer le glissement du marqueur avec le clavier, appuyez sur Alt+Entrée.…" at bounding box center [652, 352] width 1304 height 704
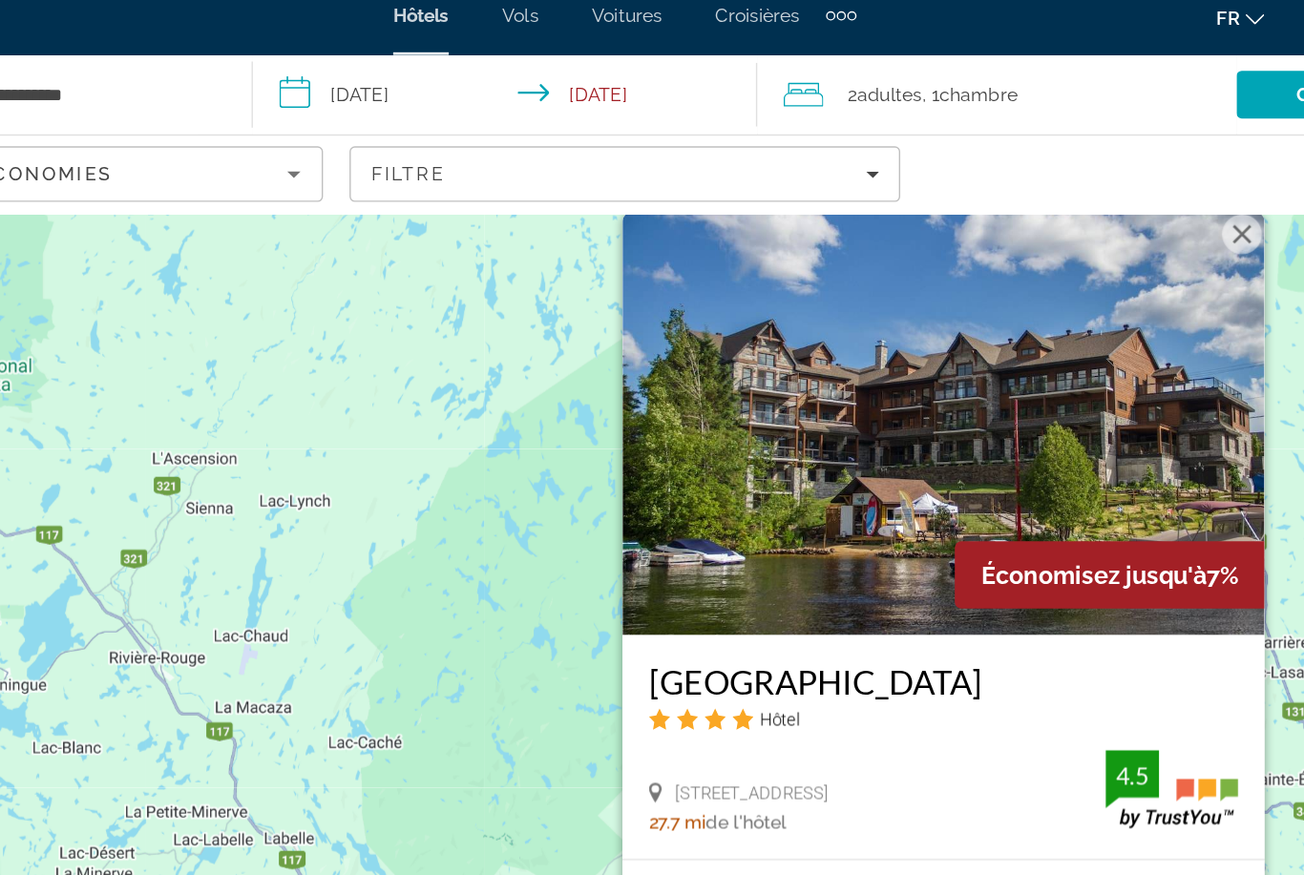
scroll to position [0, 0]
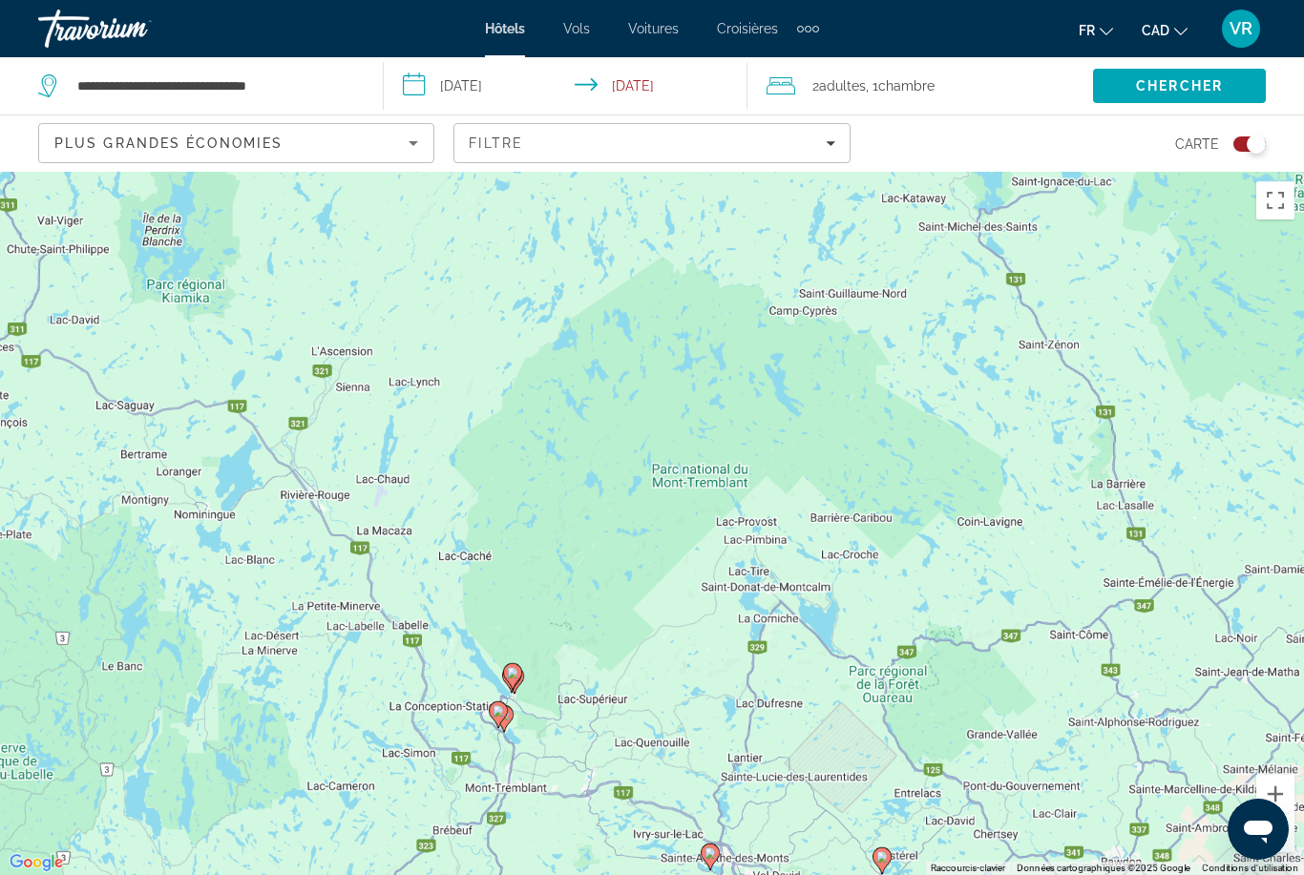
click at [1243, 538] on div "Pour activer le glissement du marqueur avec le clavier, appuyez sur Alt+Entrée.…" at bounding box center [652, 524] width 1304 height 704
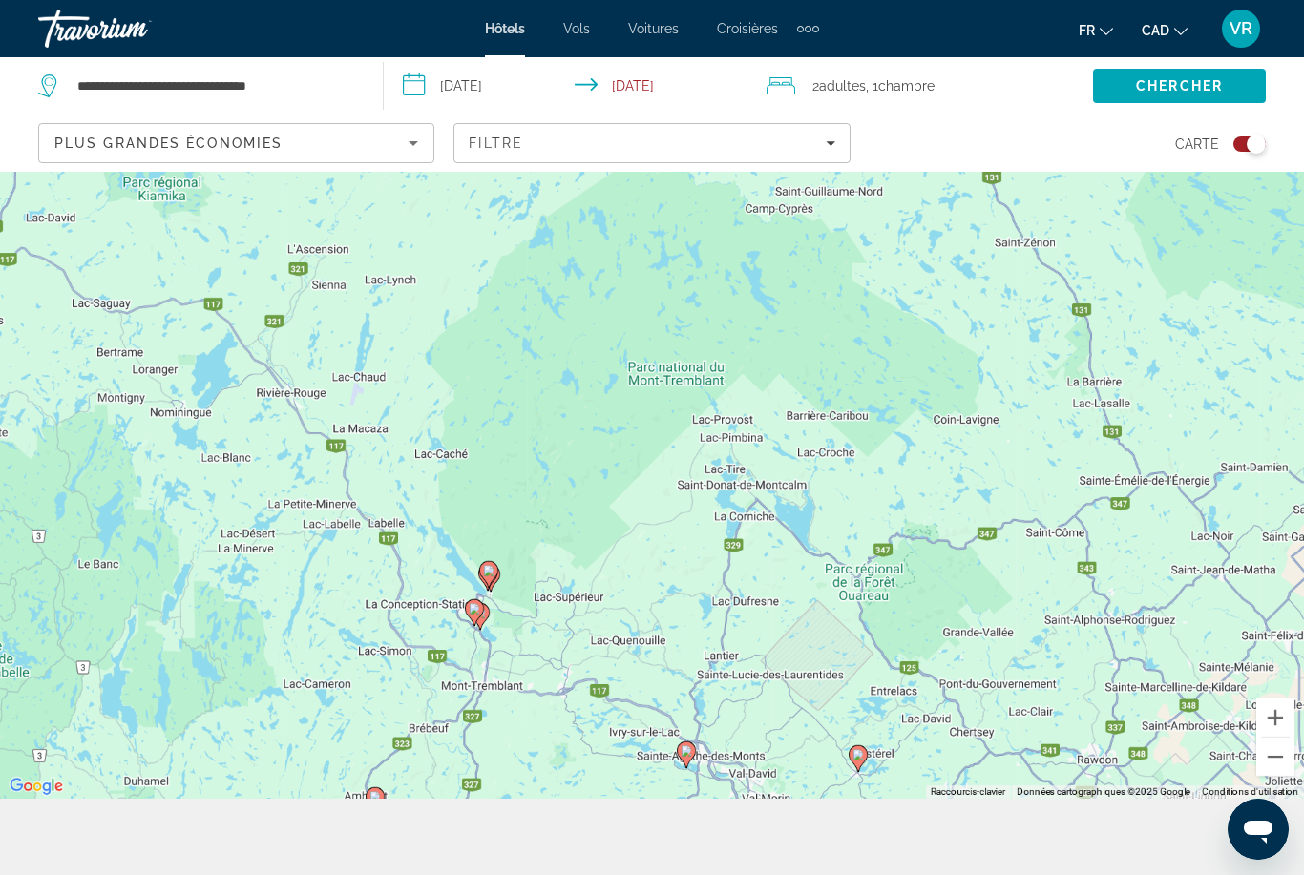
scroll to position [172, 0]
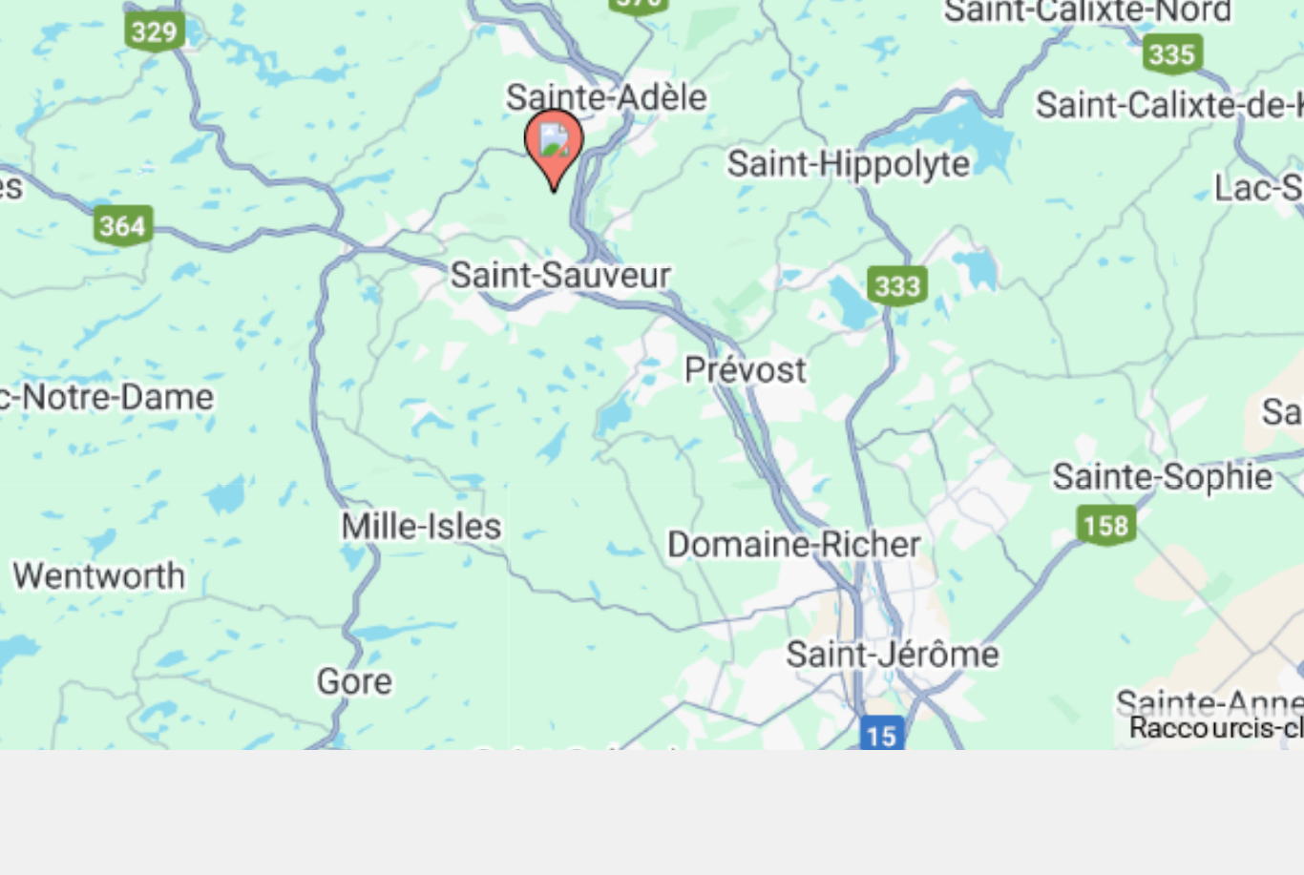
click at [273, 181] on div "Pour activer le glissement du marqueur avec le clavier, appuyez sur Alt+Entrée.…" at bounding box center [652, 352] width 1304 height 704
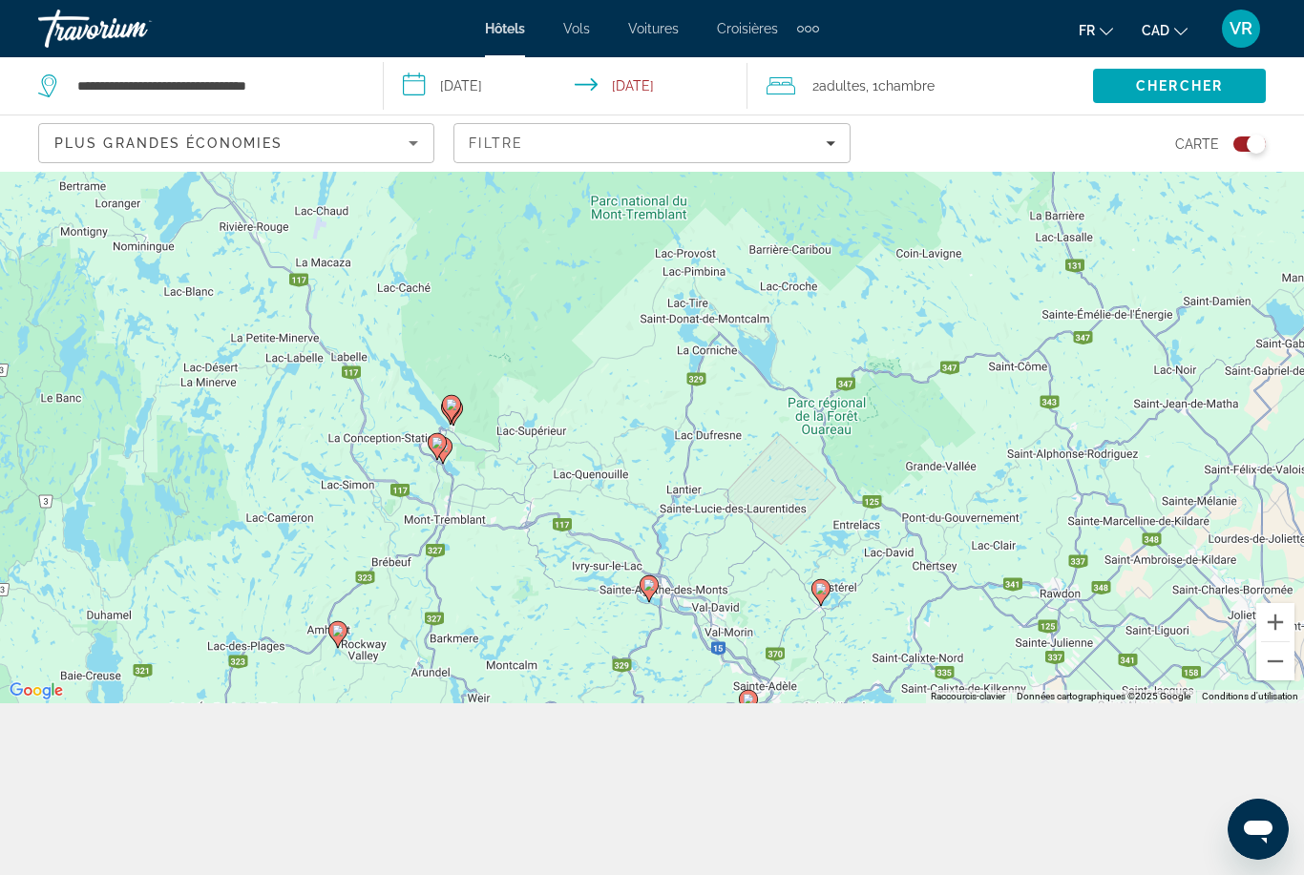
click at [1182, 307] on div "Pour activer le glissement du marqueur avec le clavier, appuyez sur Alt+Entrée.…" at bounding box center [652, 352] width 1304 height 704
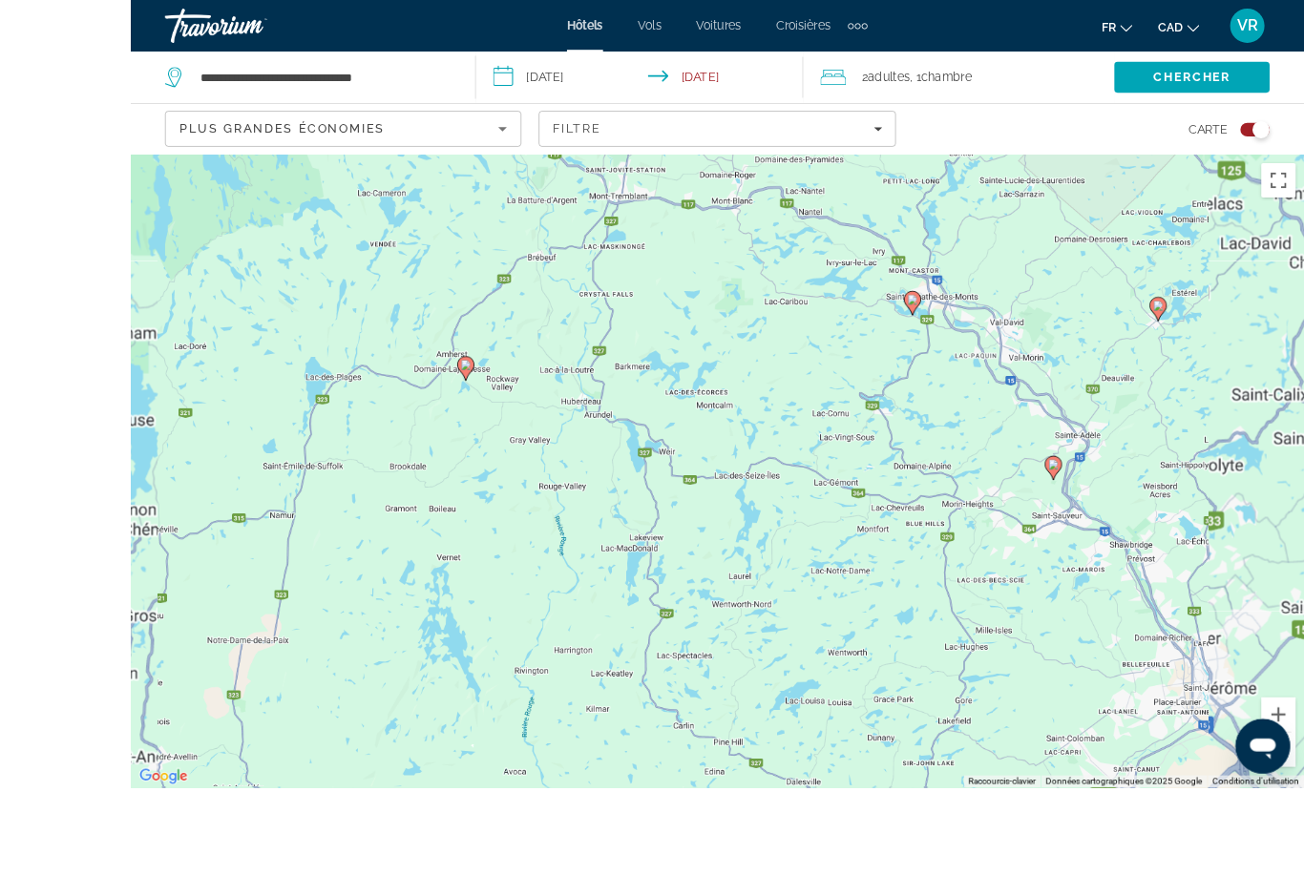
scroll to position [111, 0]
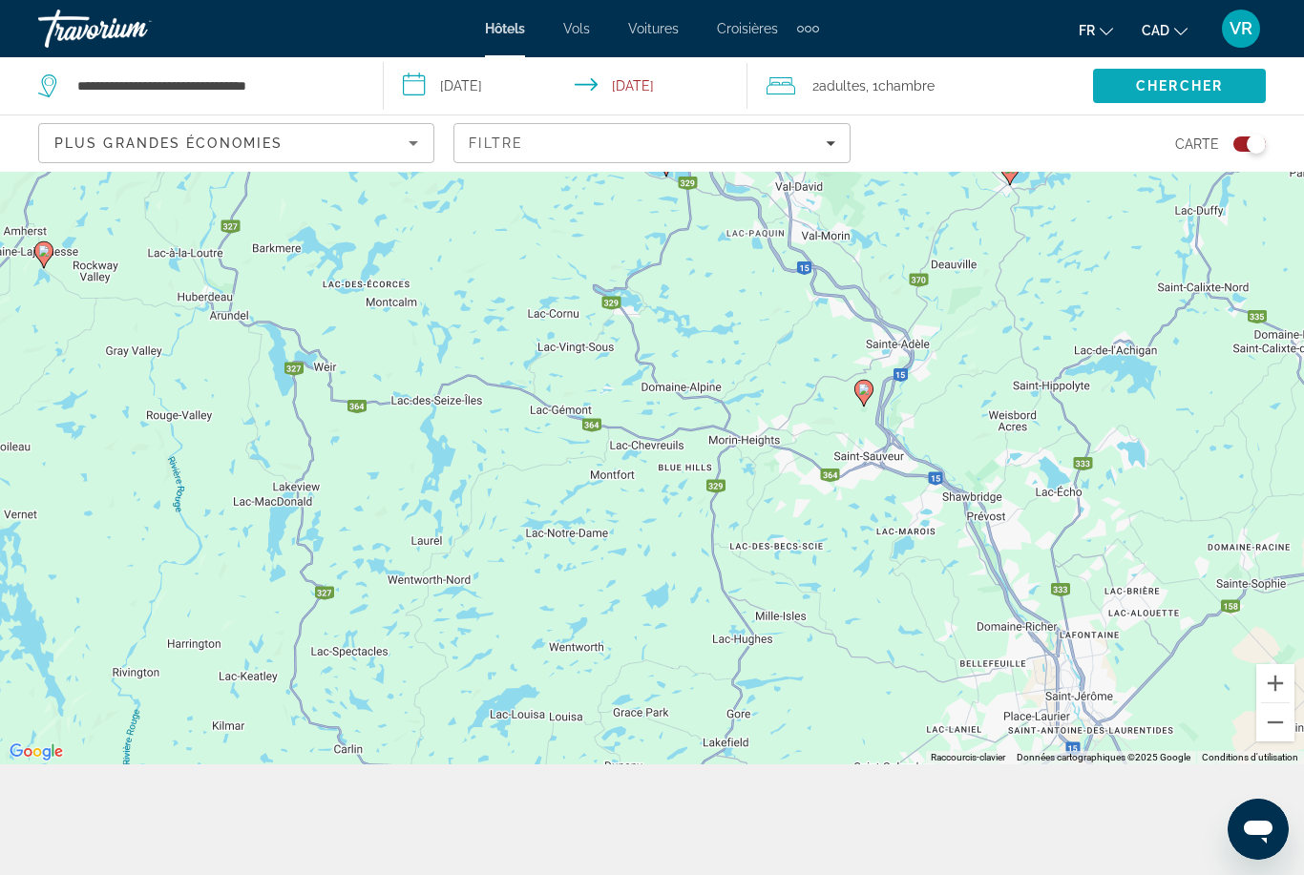
click at [1207, 85] on span "Chercher" at bounding box center [1179, 85] width 87 height 15
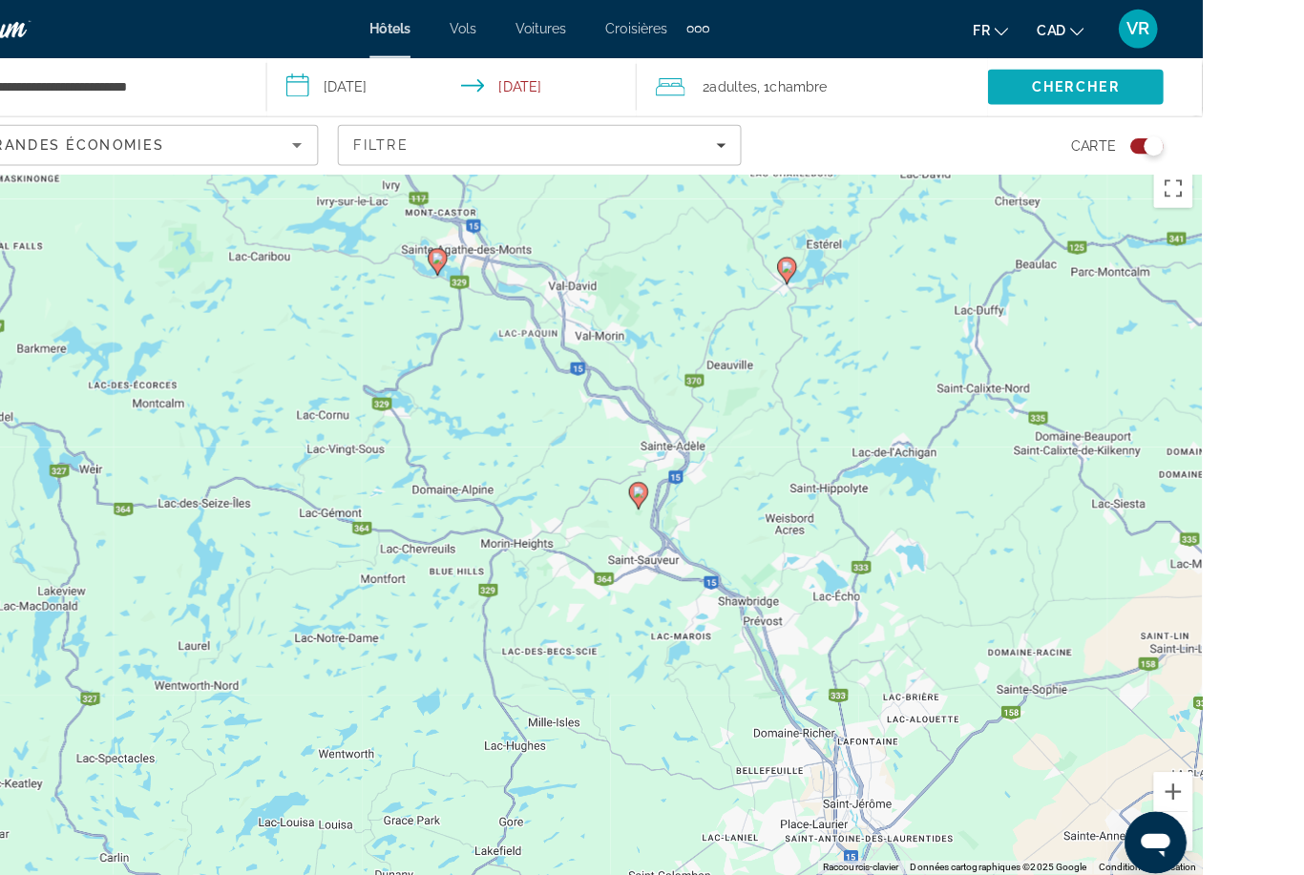
scroll to position [11, 0]
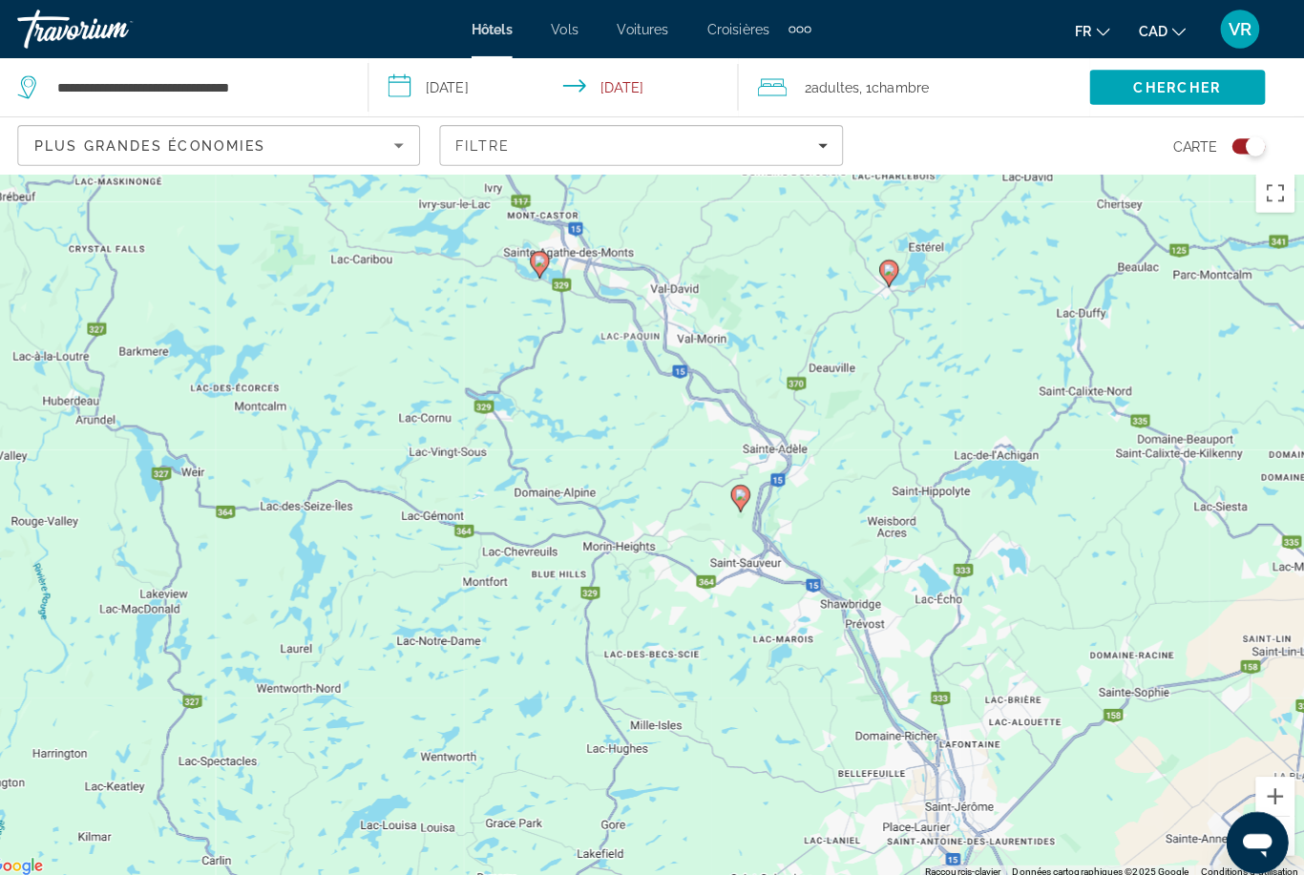
click at [477, 85] on input "**********" at bounding box center [570, 88] width 372 height 63
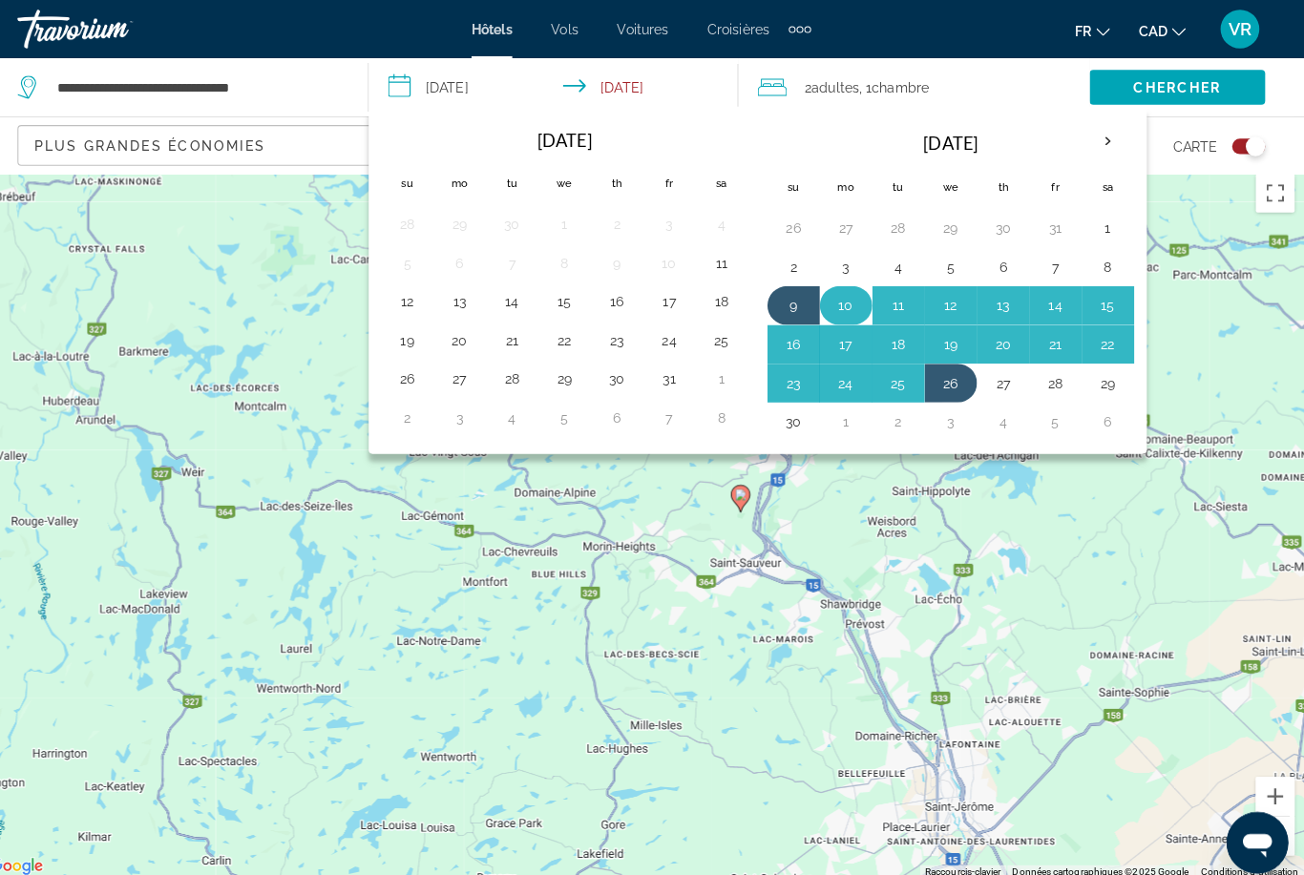
click at [846, 300] on button "10" at bounding box center [853, 300] width 31 height 27
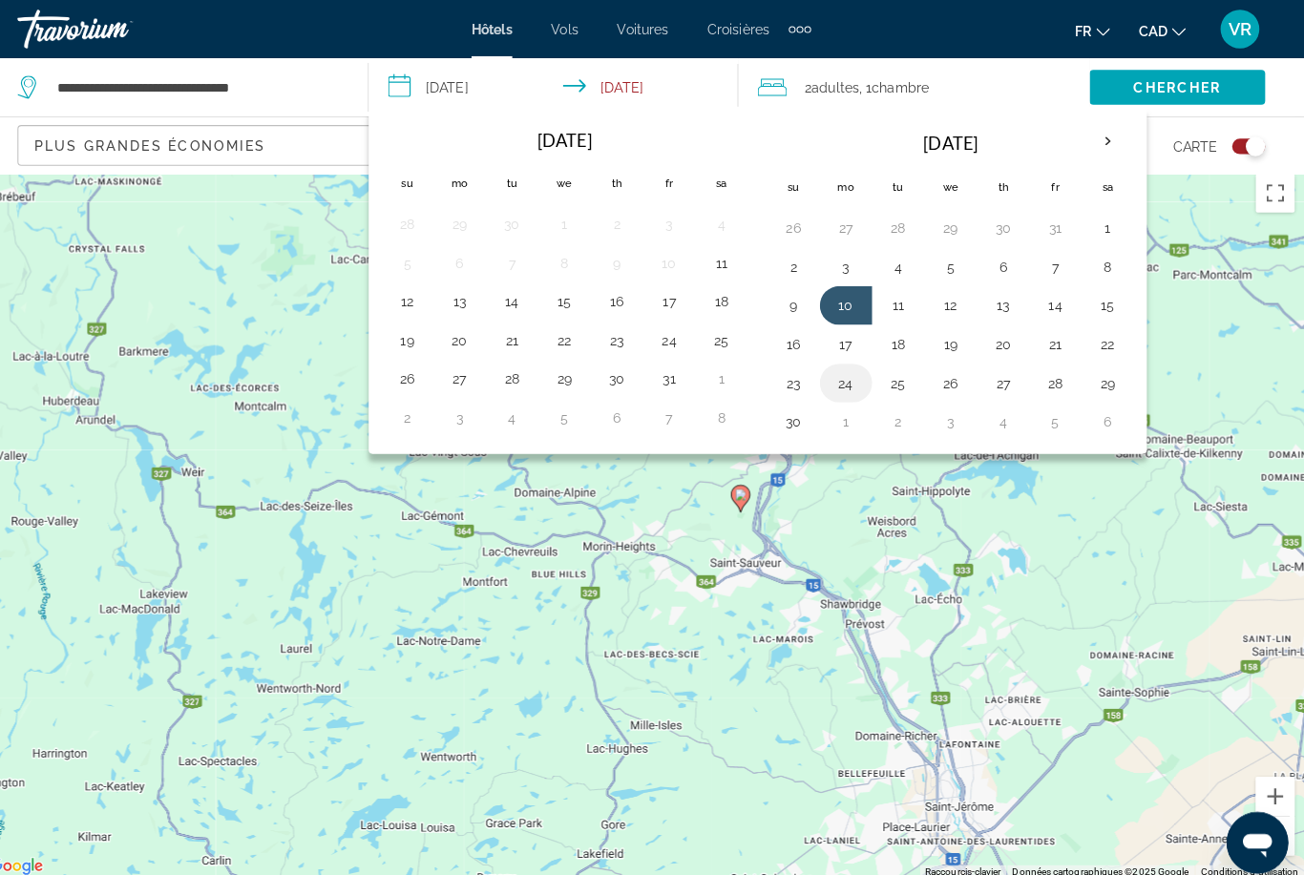
click at [838, 375] on button "24" at bounding box center [853, 377] width 31 height 27
type input "**********"
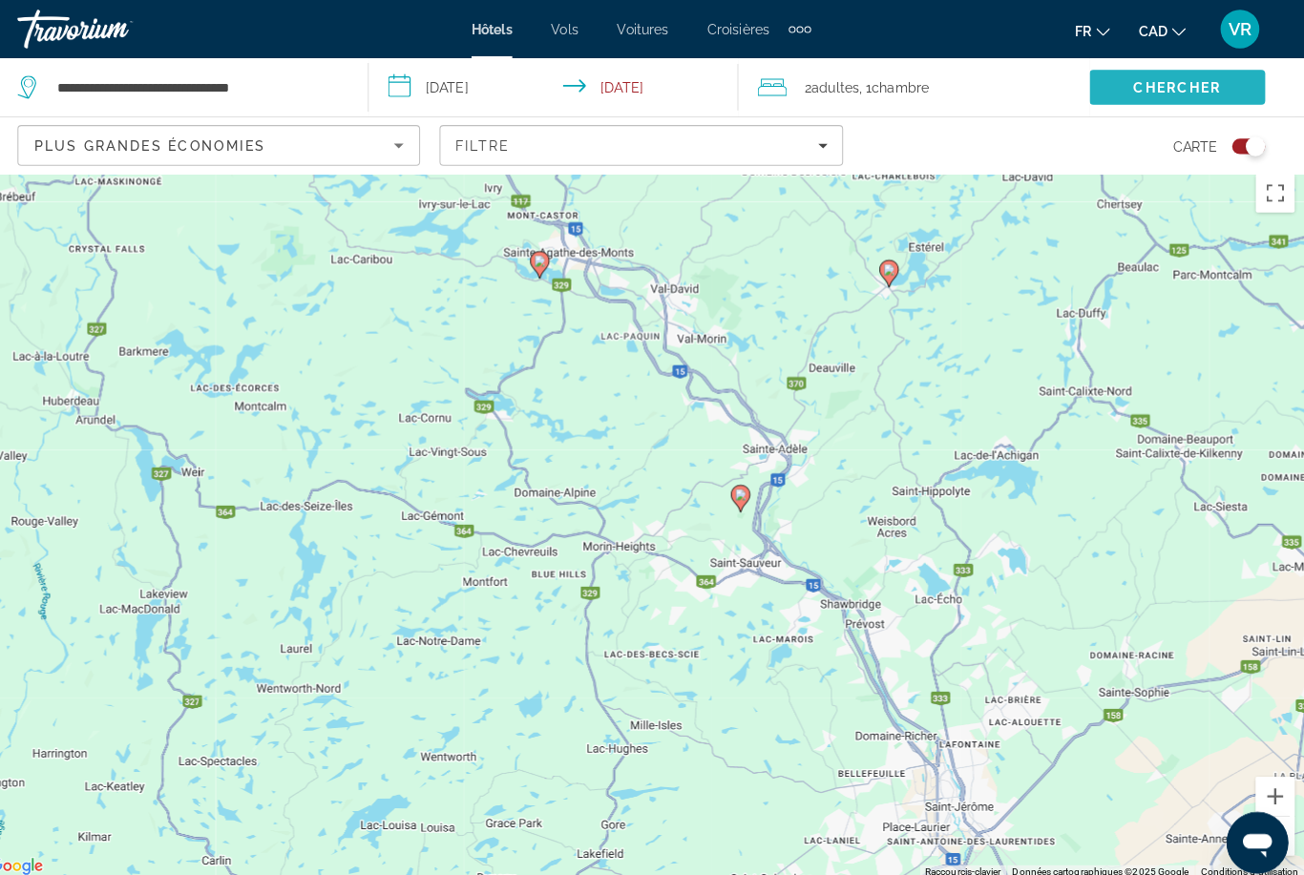
click at [1171, 81] on span "Chercher" at bounding box center [1179, 85] width 87 height 15
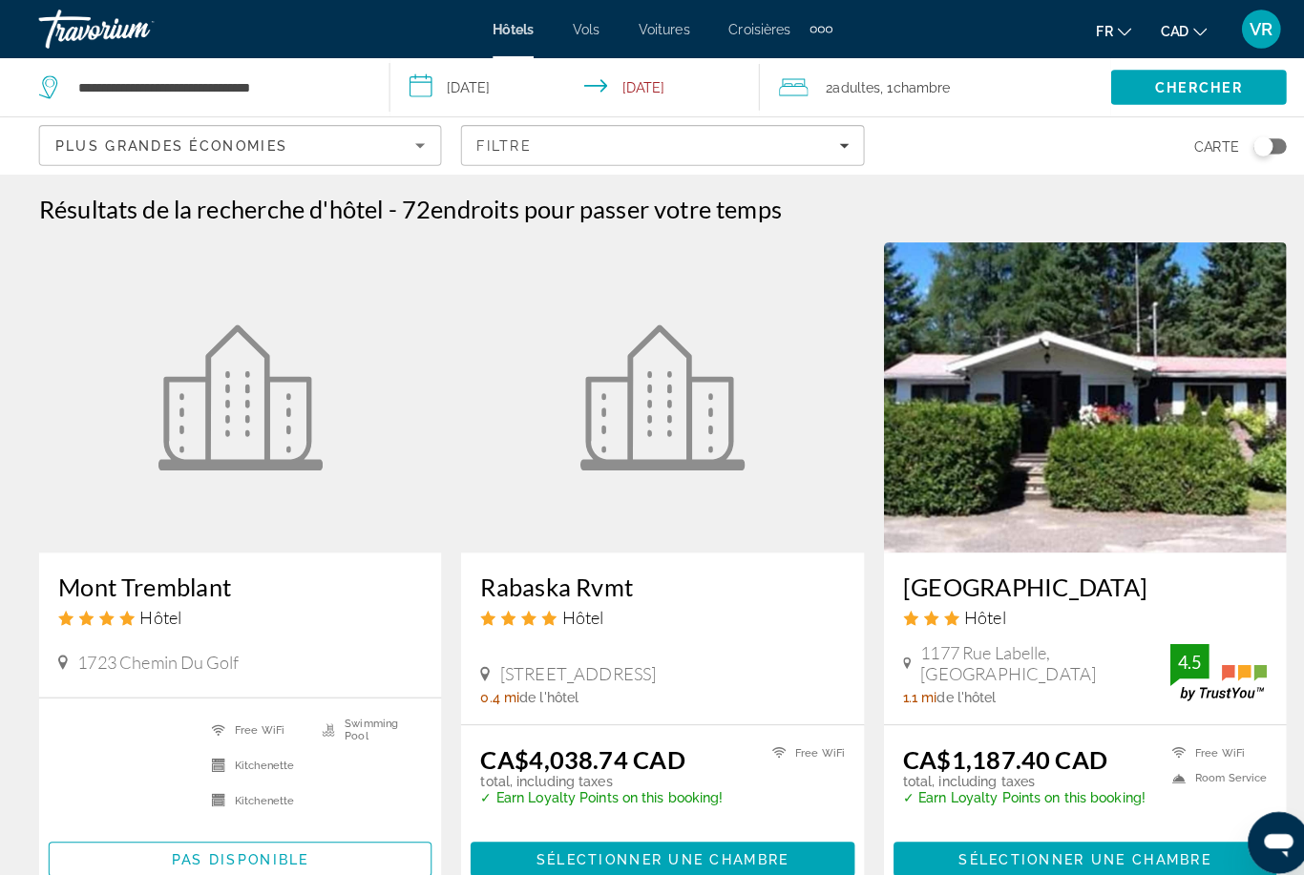
click at [1249, 150] on div "Toggle map" at bounding box center [1243, 144] width 19 height 19
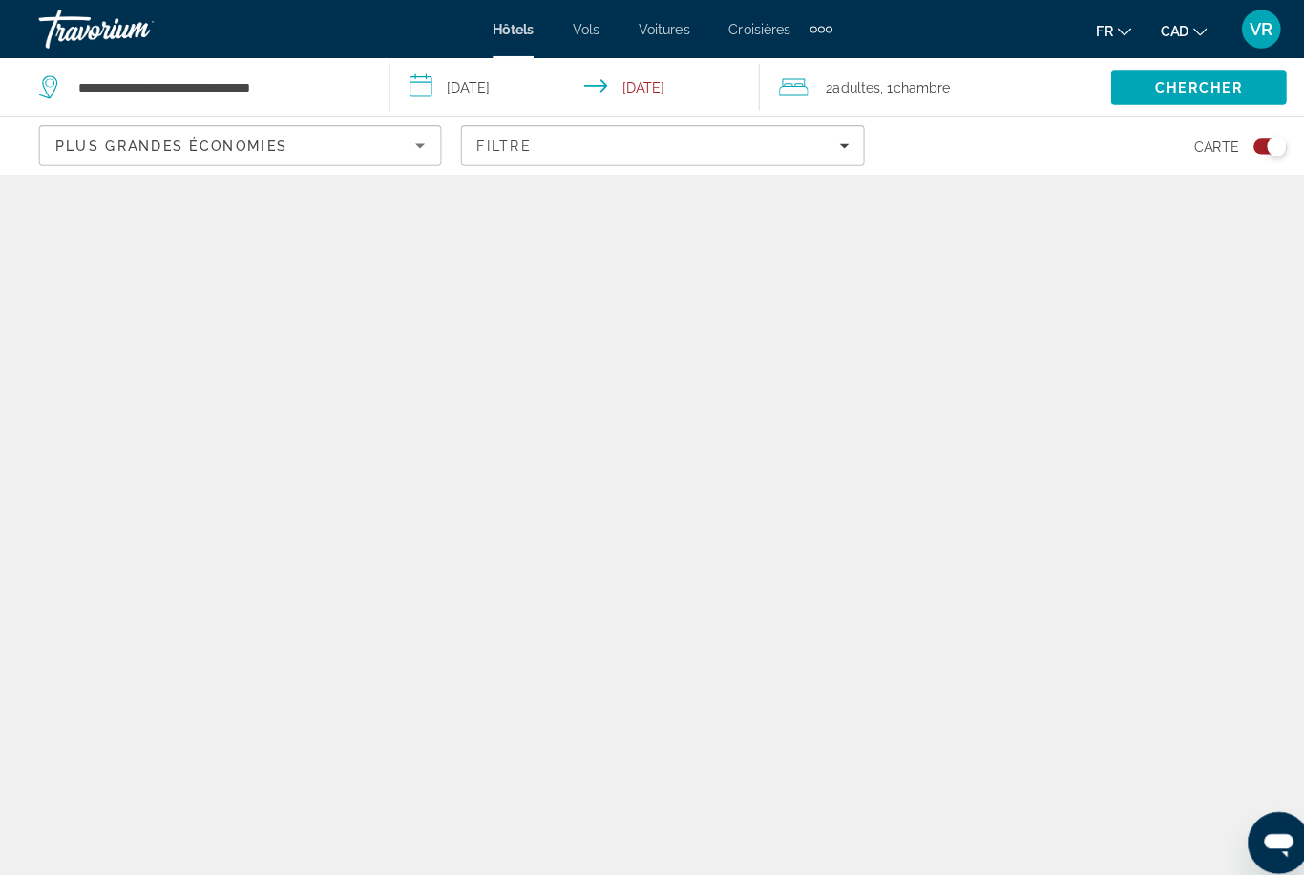
scroll to position [15, 0]
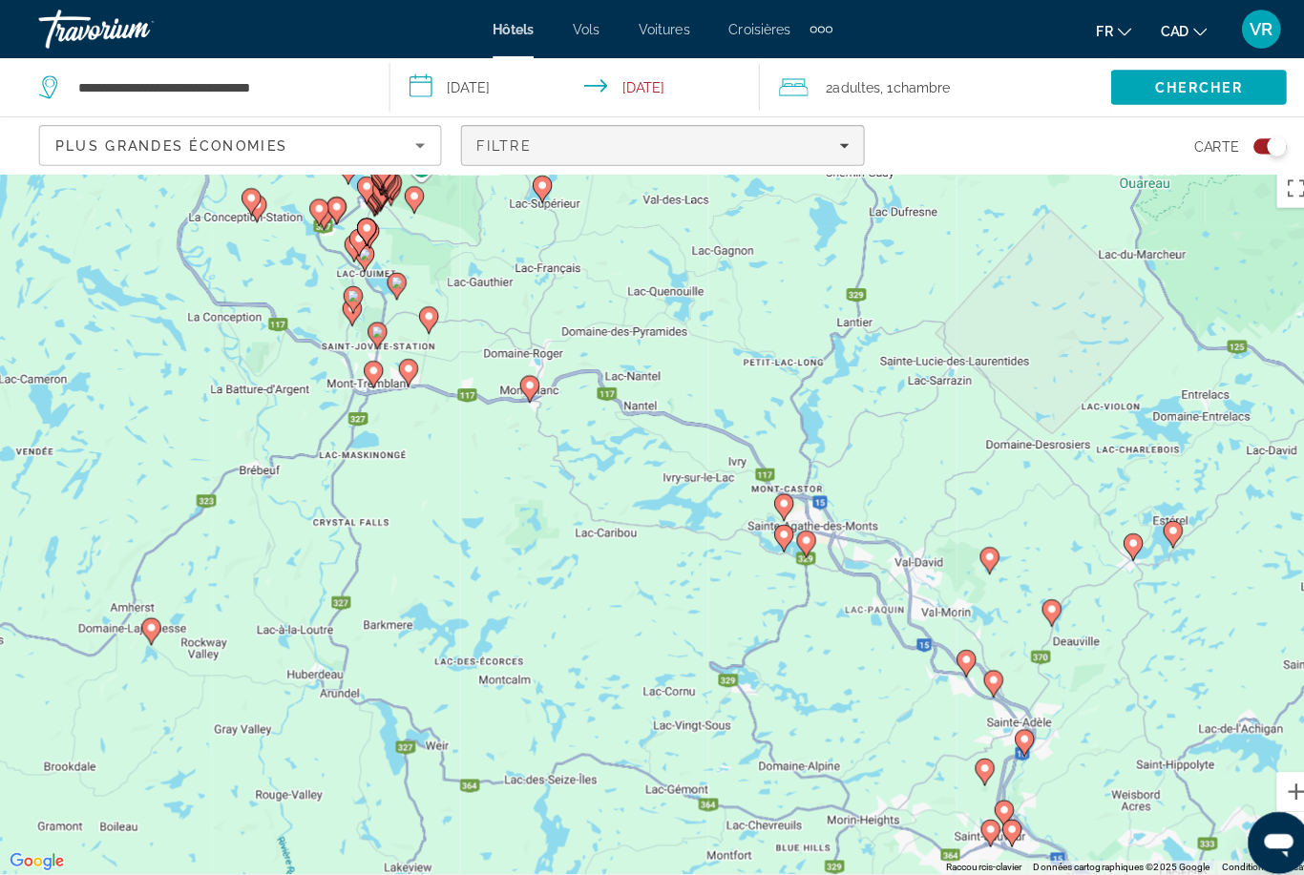
click at [827, 150] on div "Filtre" at bounding box center [652, 143] width 366 height 15
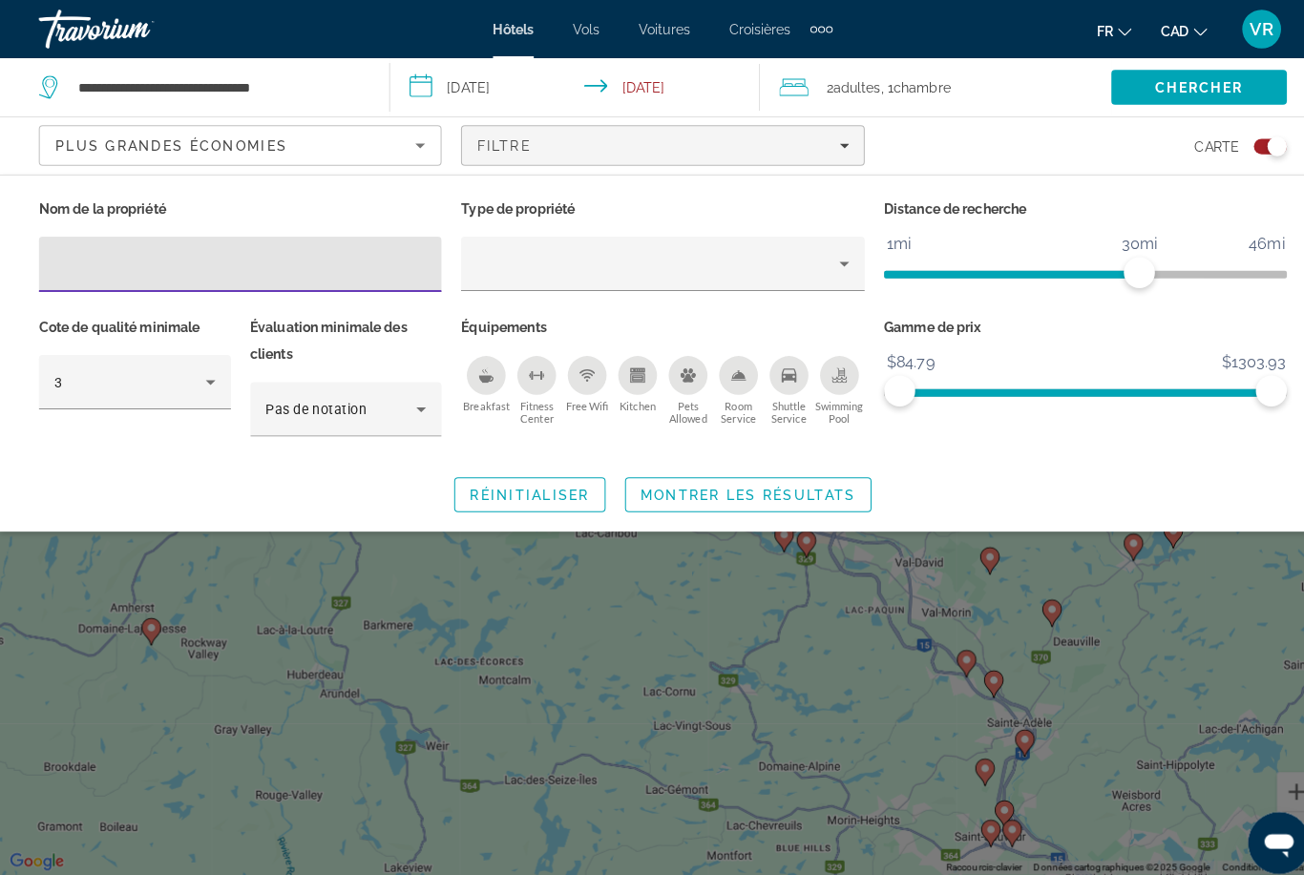
click at [676, 369] on icon "Pets Allowed" at bounding box center [676, 369] width 15 height 13
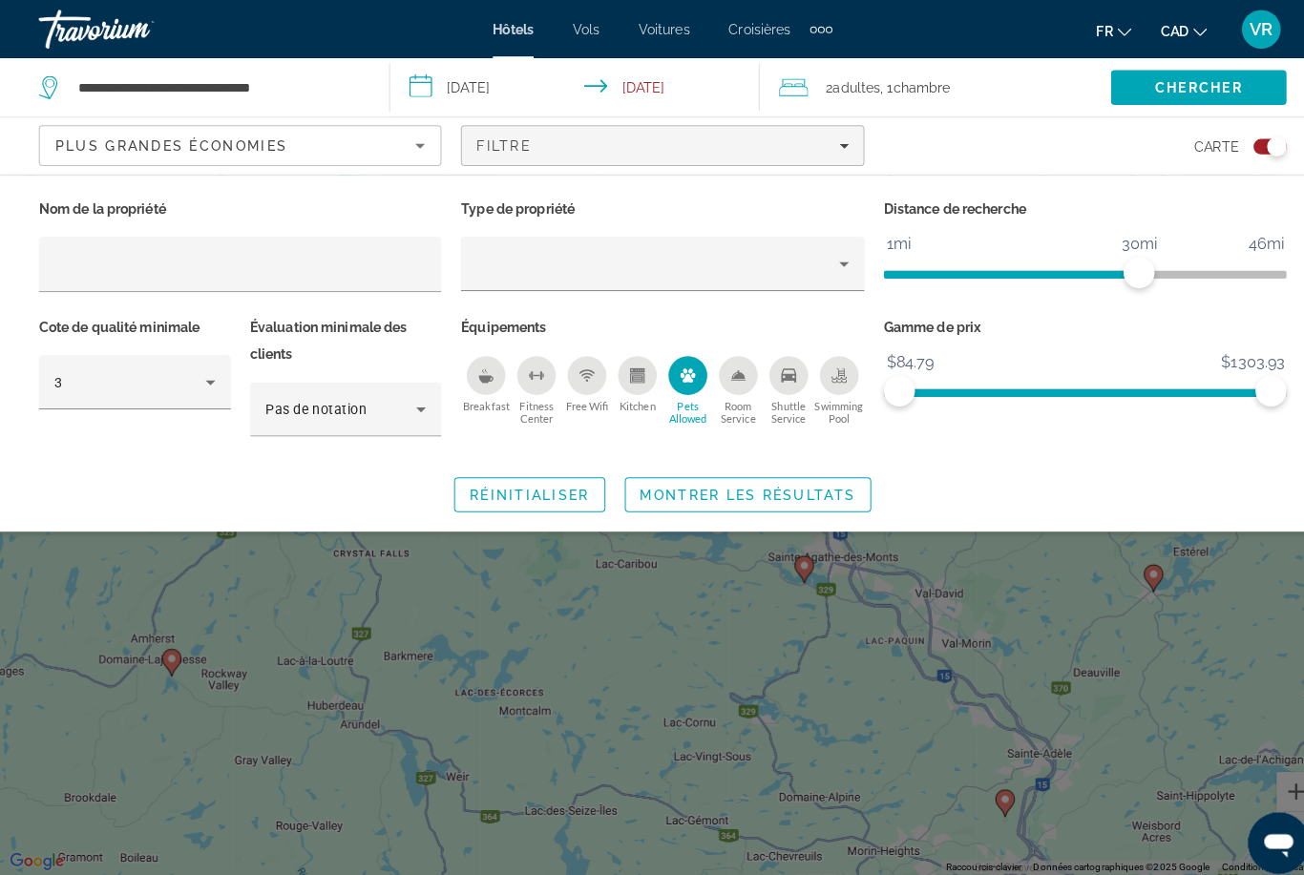
scroll to position [15, 0]
click at [819, 496] on span "Search widget" at bounding box center [736, 487] width 241 height 46
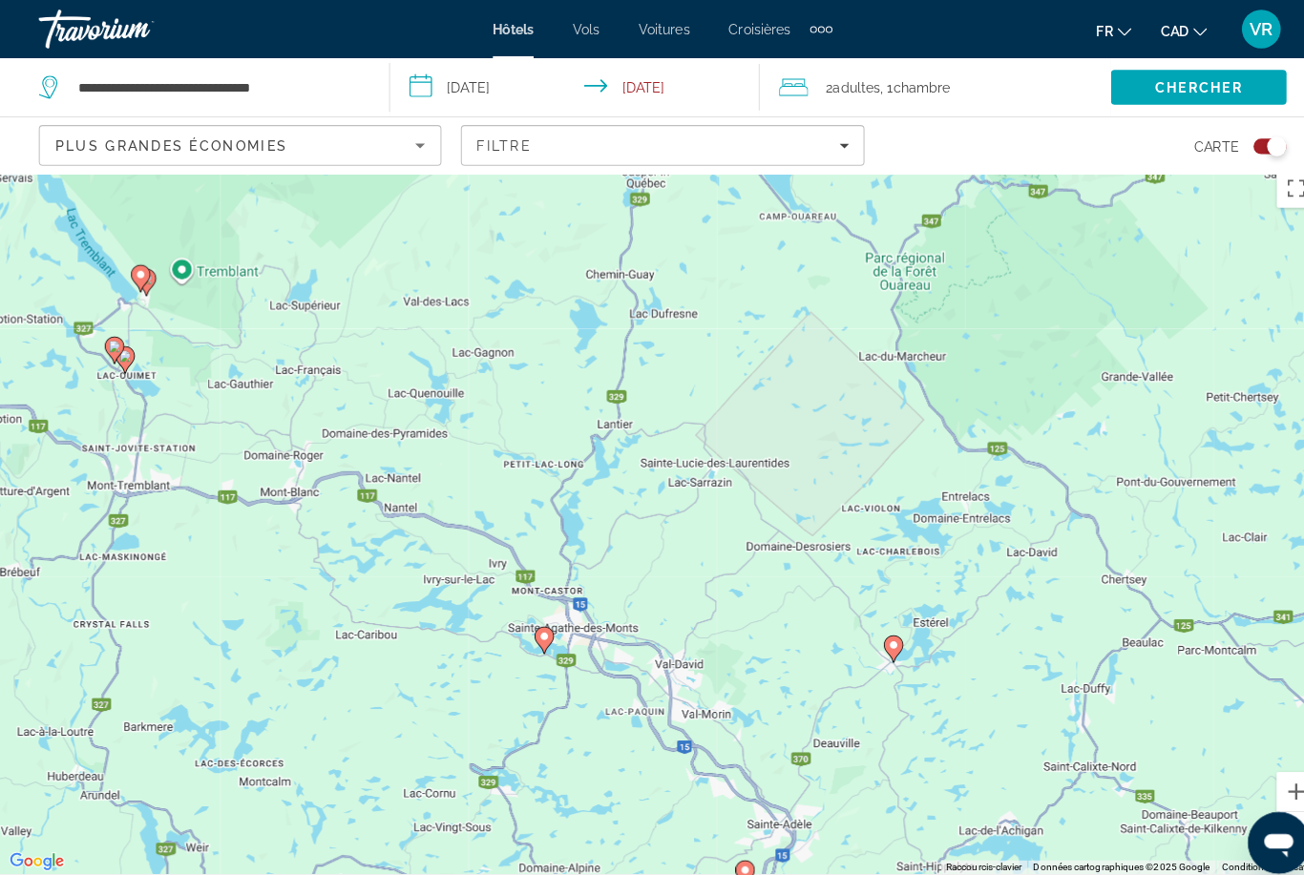
click at [1226, 490] on div "Pour activer le glissement du marqueur avec le clavier, appuyez sur Alt+Entrée.…" at bounding box center [652, 509] width 1304 height 704
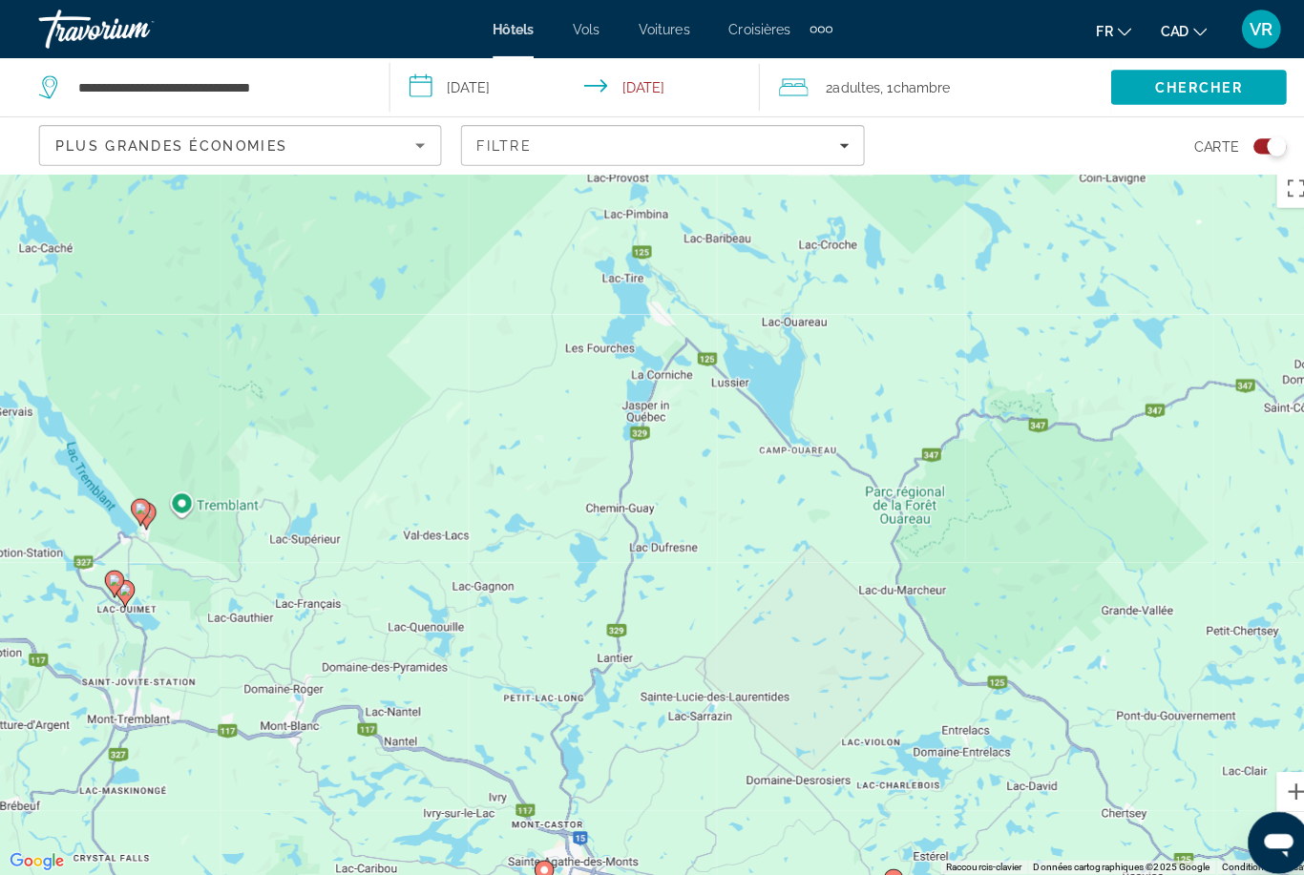
click at [937, 611] on div "Pour activer le glissement du marqueur avec le clavier, appuyez sur Alt+Entrée.…" at bounding box center [652, 509] width 1304 height 704
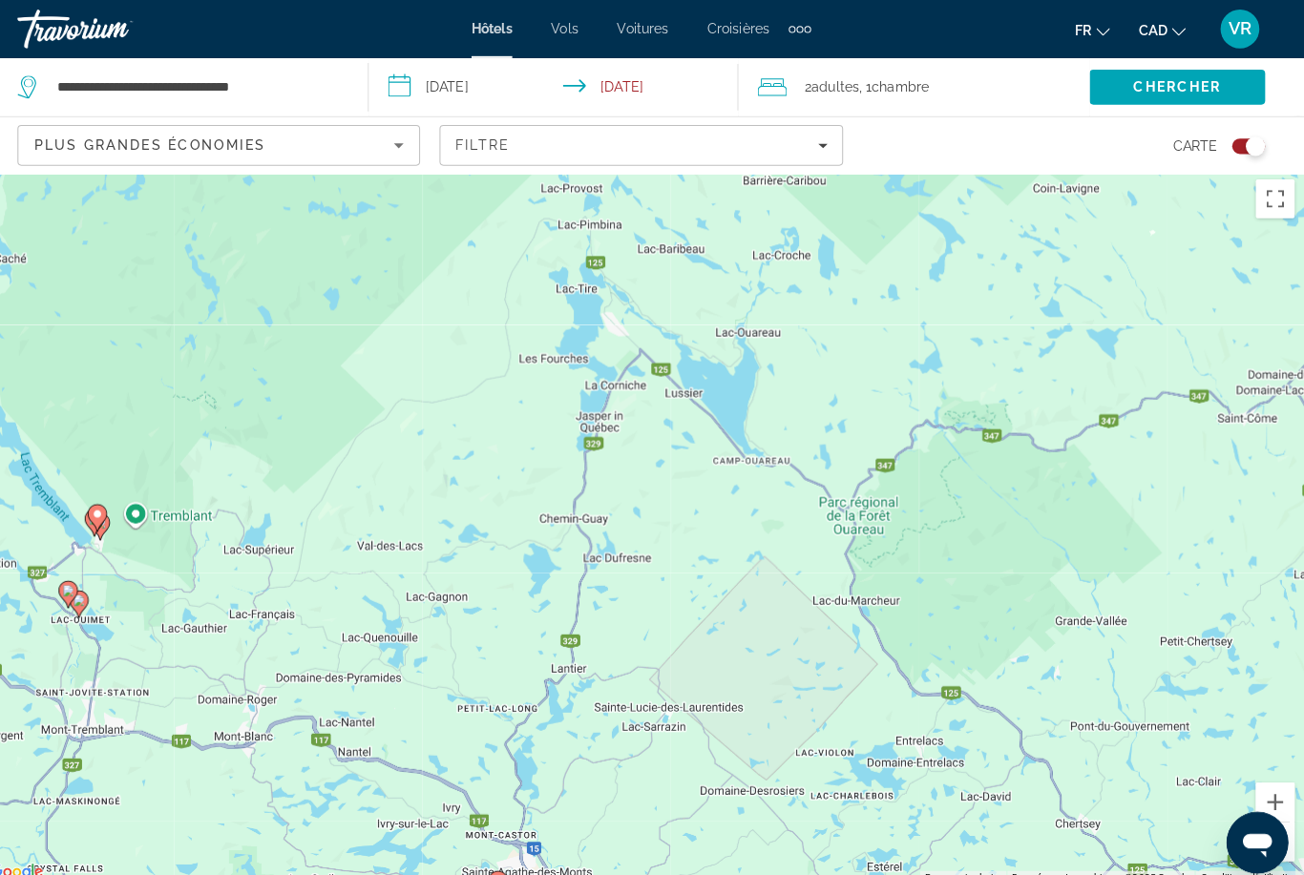
scroll to position [0, 0]
